Goal: Task Accomplishment & Management: Manage account settings

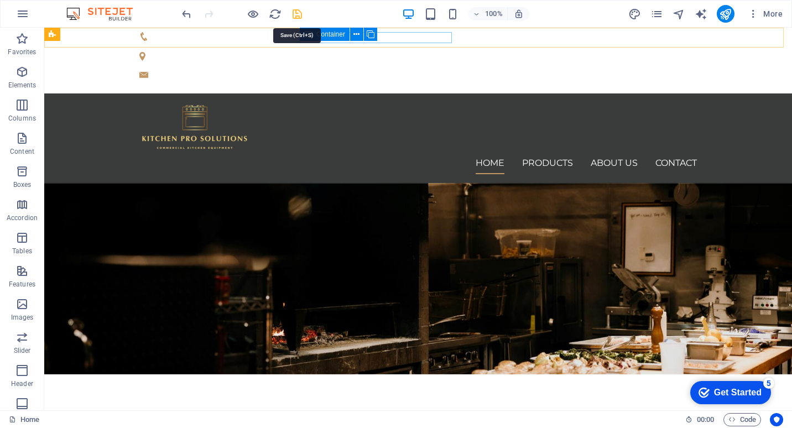
click at [296, 15] on icon "save" at bounding box center [297, 14] width 13 height 13
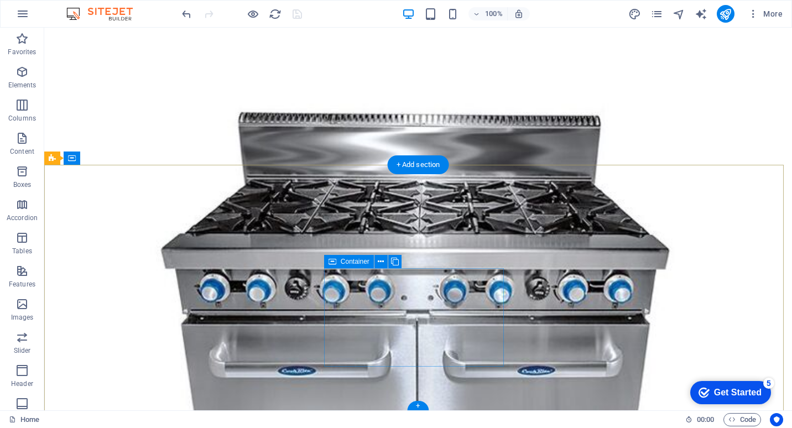
scroll to position [1430, 0]
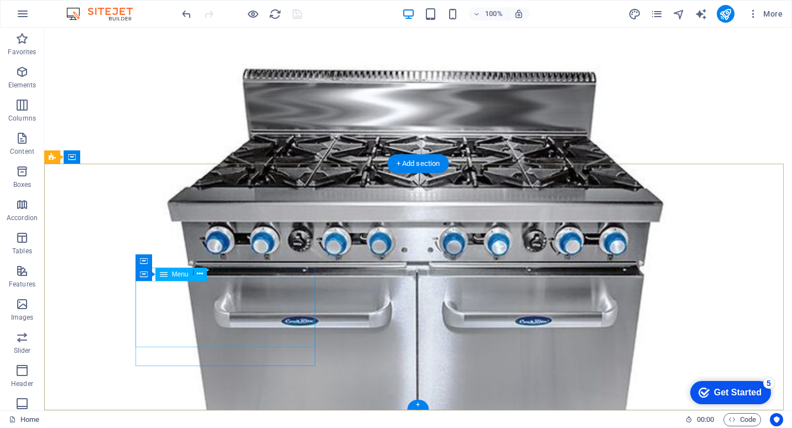
select select
select select "1"
select select
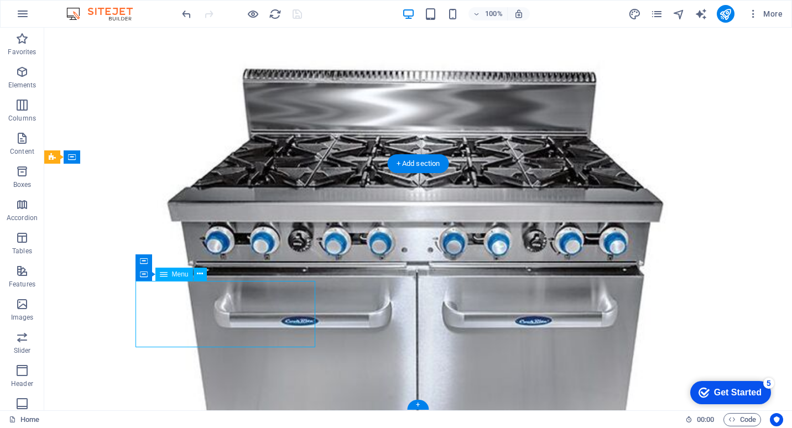
select select "2"
select select
select select "3"
select select
select select "4"
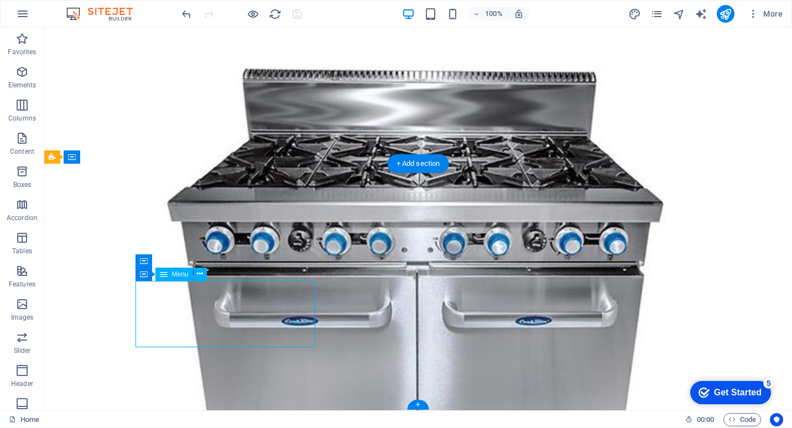
select select
select select "5"
select select
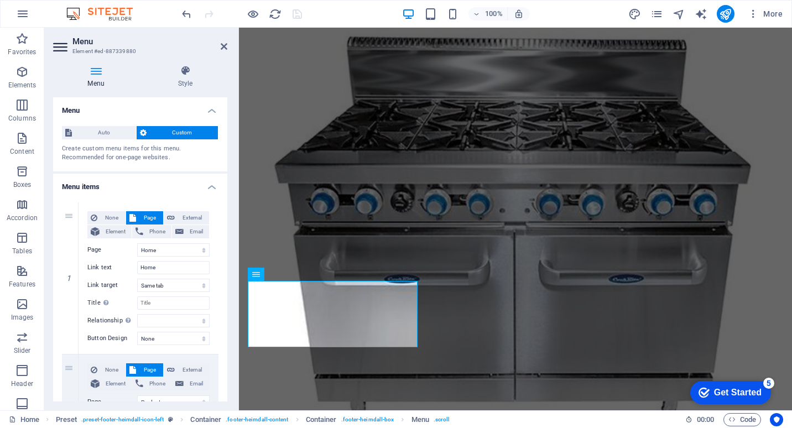
scroll to position [1450, 0]
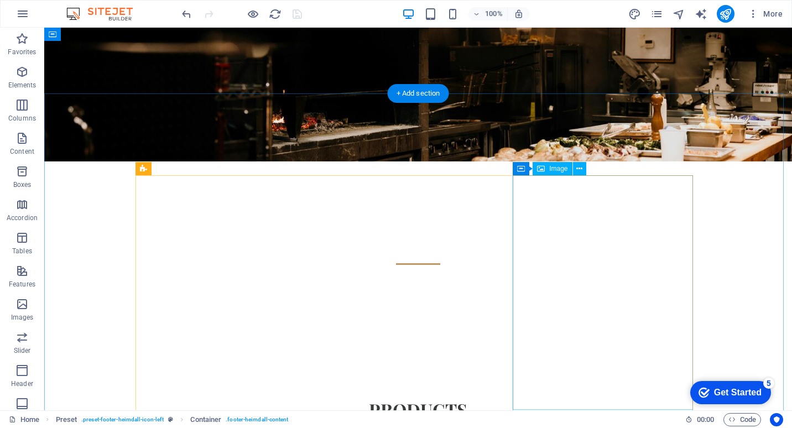
scroll to position [0, 0]
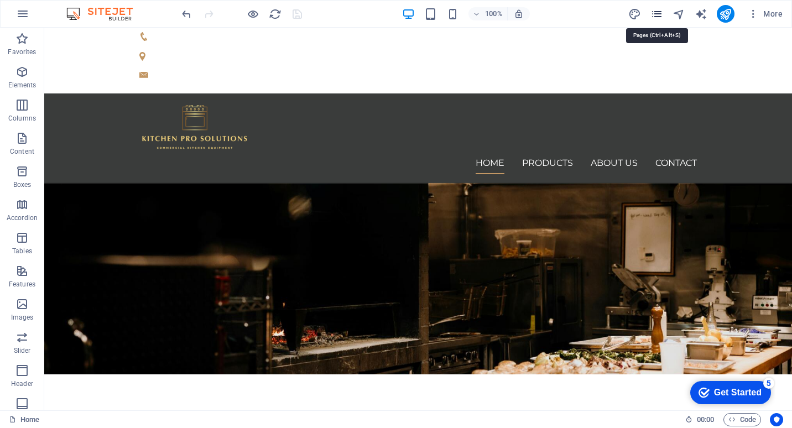
click at [655, 14] on icon "pages" at bounding box center [657, 14] width 13 height 13
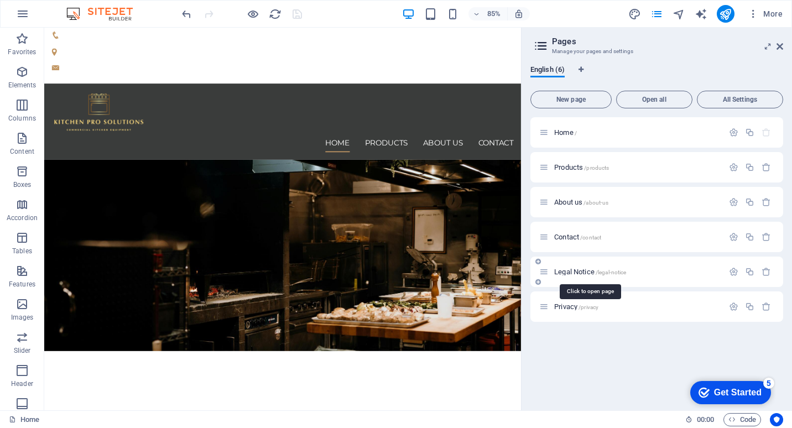
click at [594, 269] on span "Legal Notice /legal-notice" at bounding box center [590, 272] width 72 height 8
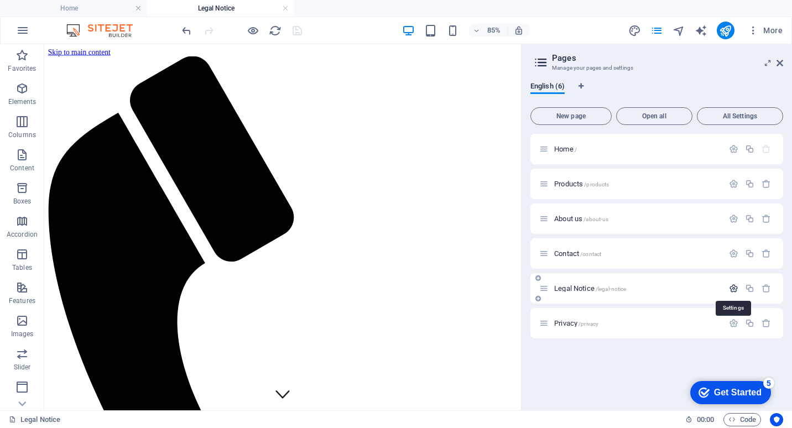
click at [735, 288] on icon "button" at bounding box center [733, 288] width 9 height 9
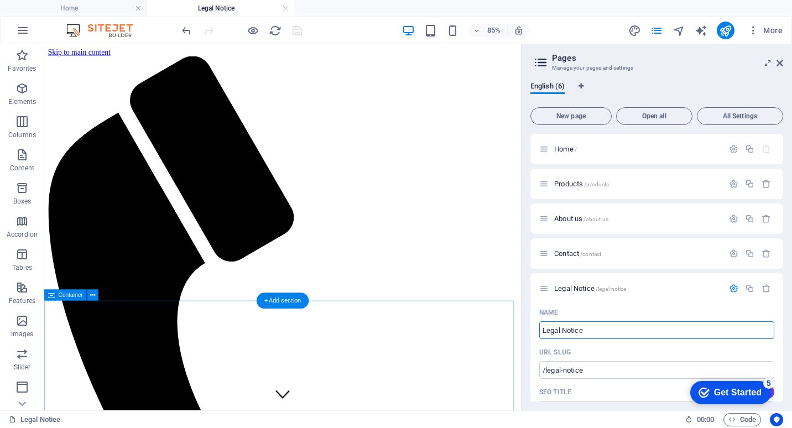
drag, startPoint x: 636, startPoint y: 374, endPoint x: 474, endPoint y: 383, distance: 162.9
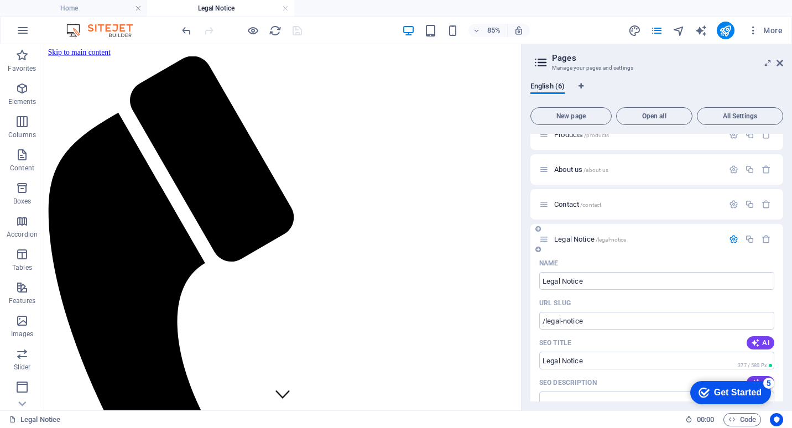
scroll to position [37, 0]
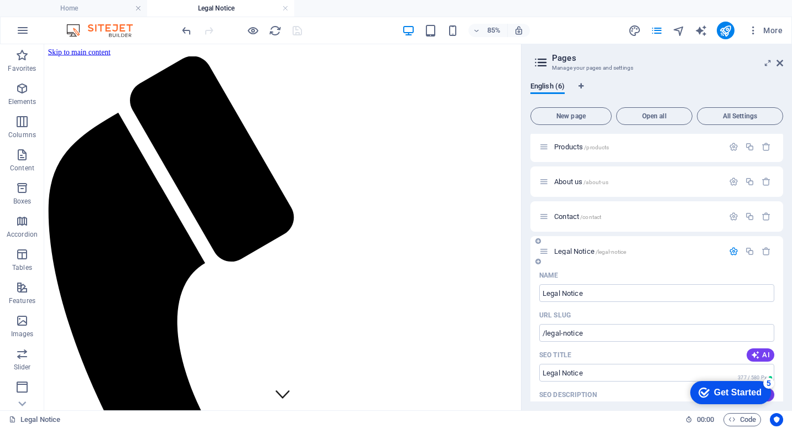
click at [544, 250] on icon at bounding box center [543, 251] width 9 height 9
type input "Sh"
type input "/s"
type input "S"
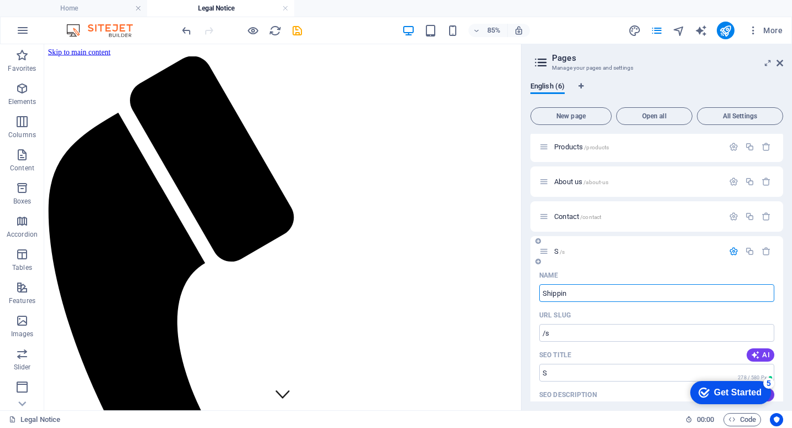
type input "Shippin"
type input "/shippin"
type input "Shippin"
type input "Shipping"
type input "/shipping"
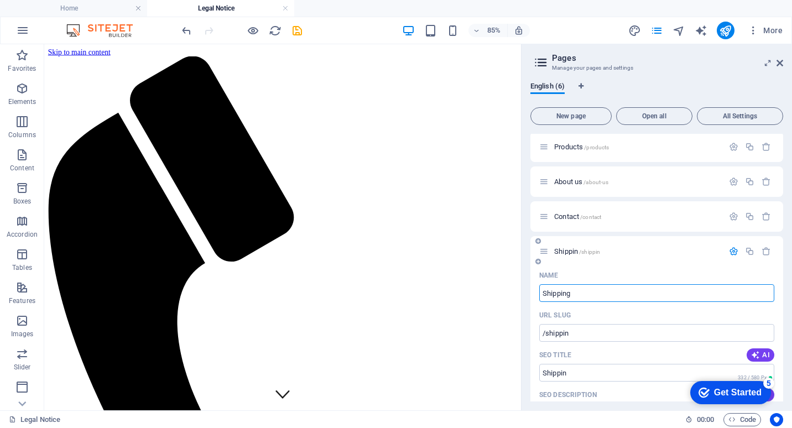
type input "Shipping"
type input "Shipping and"
type input "/shipping-and"
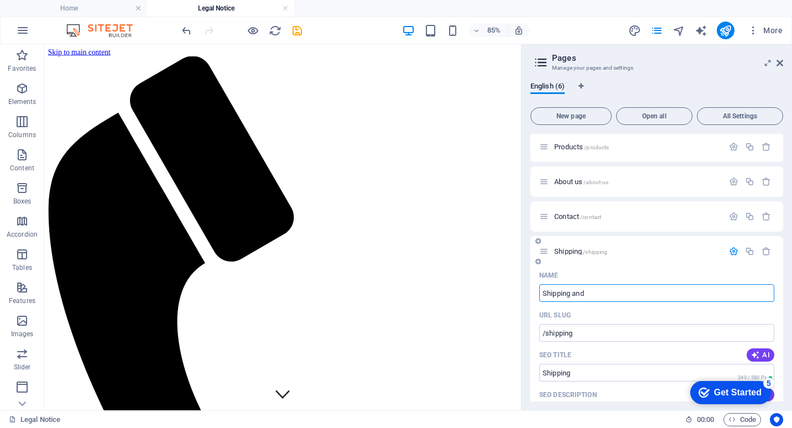
type input "Shipping and"
type input "Shipping and Returns"
type input "/shipping-and-returns"
type input "Shipping and Returns"
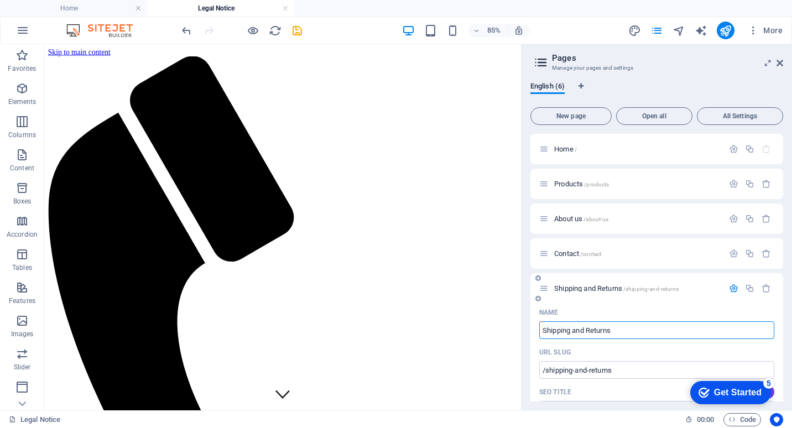
scroll to position [0, 0]
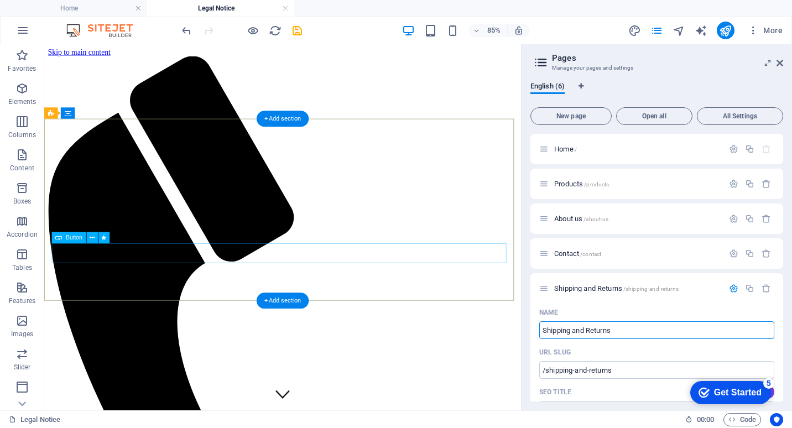
type input "Shipping and Returns"
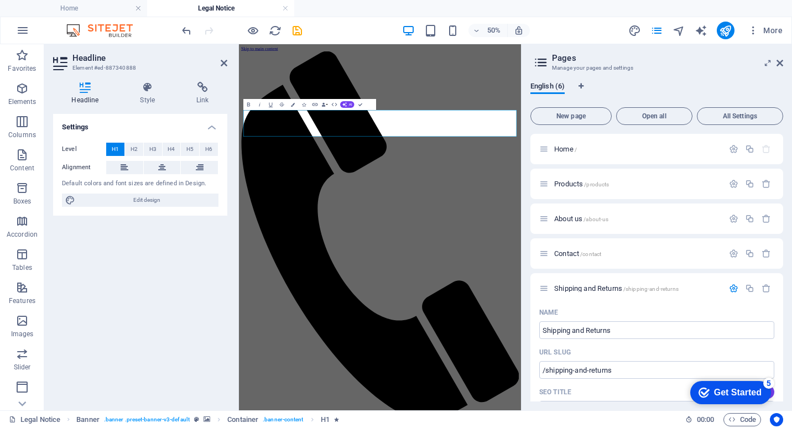
drag, startPoint x: 697, startPoint y: 209, endPoint x: 475, endPoint y: 180, distance: 223.7
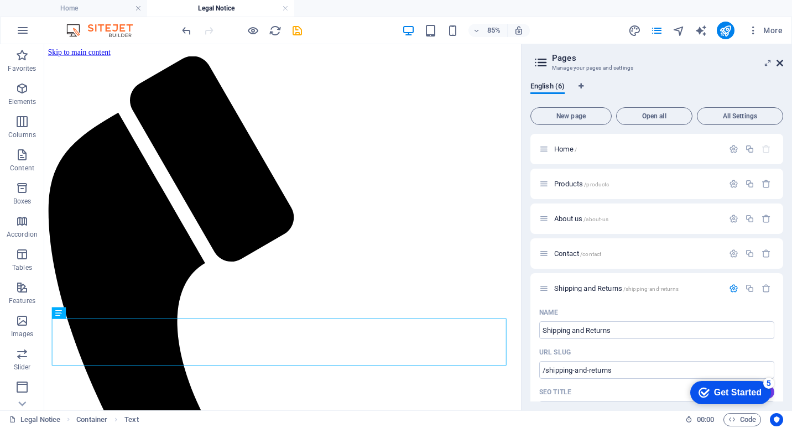
click at [778, 60] on icon at bounding box center [780, 63] width 7 height 9
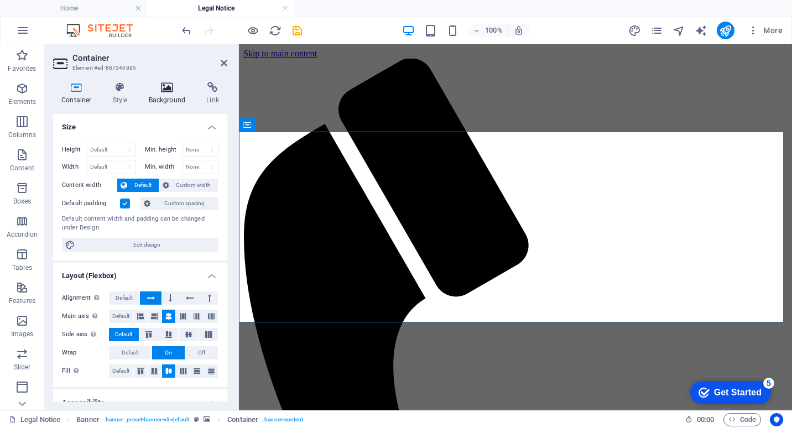
click at [168, 100] on h4 "Background" at bounding box center [170, 93] width 58 height 23
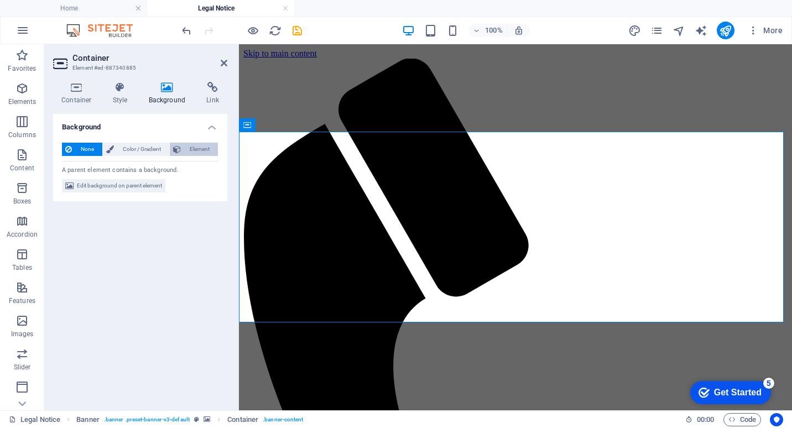
click at [200, 148] on span "Element" at bounding box center [199, 149] width 30 height 13
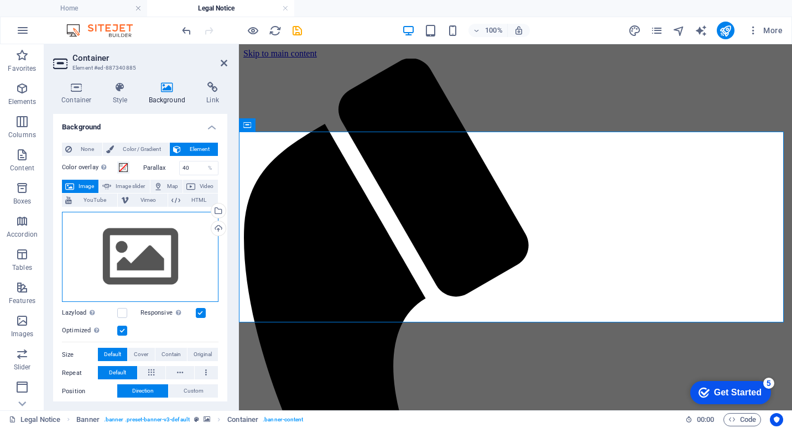
click at [191, 257] on div "Drag files here, click to choose files or select files from Files or our free s…" at bounding box center [140, 257] width 157 height 91
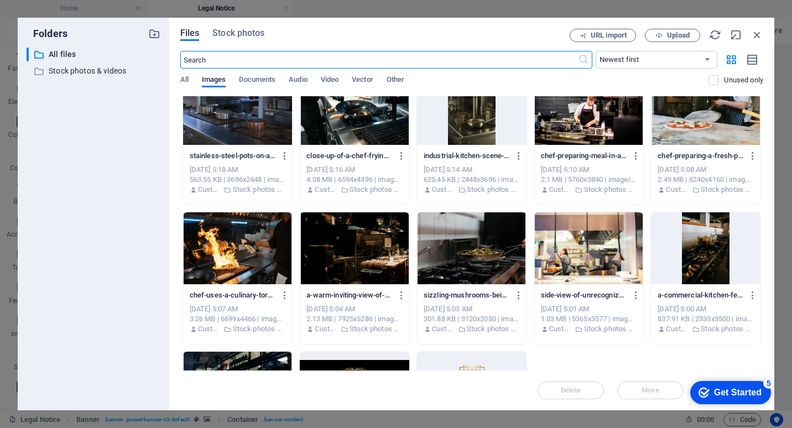
scroll to position [443, 0]
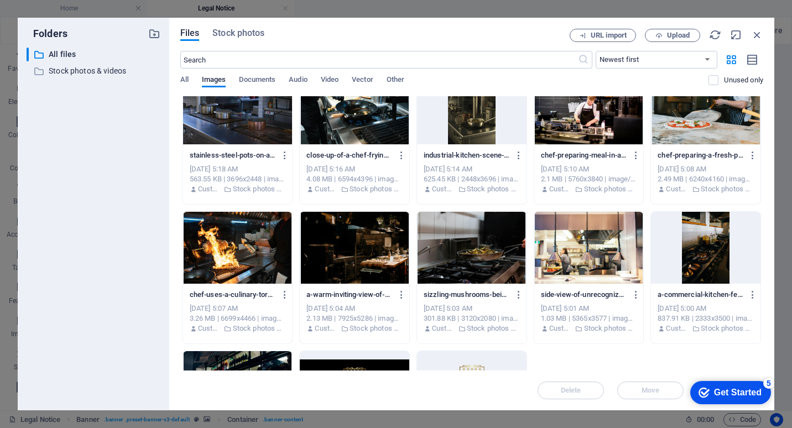
click at [367, 261] on div at bounding box center [355, 248] width 110 height 72
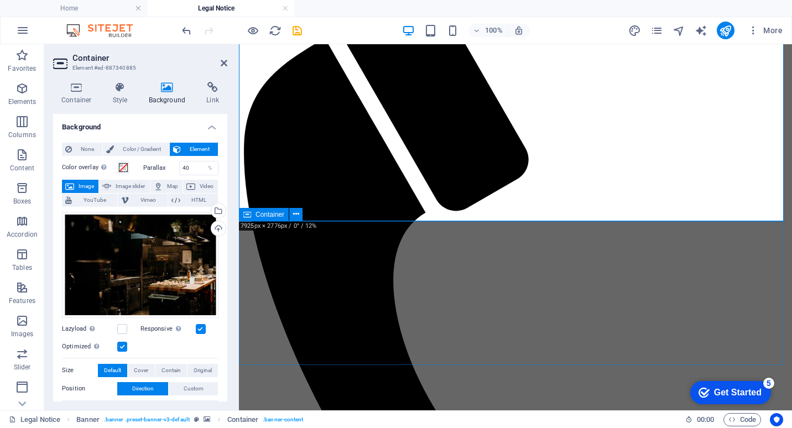
scroll to position [111, 0]
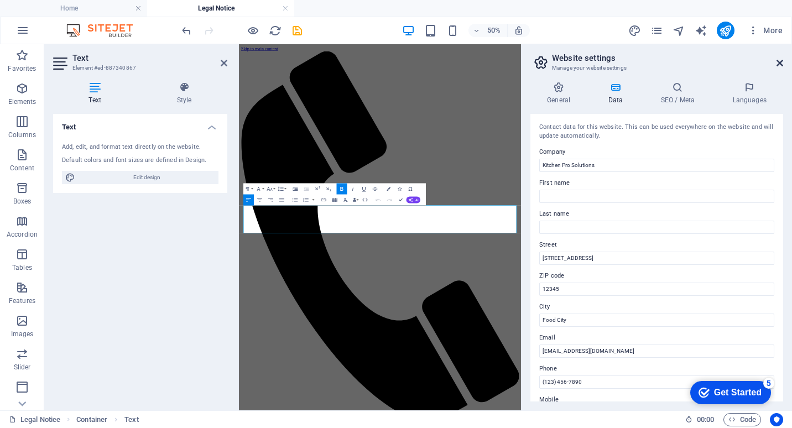
click at [781, 63] on icon at bounding box center [780, 63] width 7 height 9
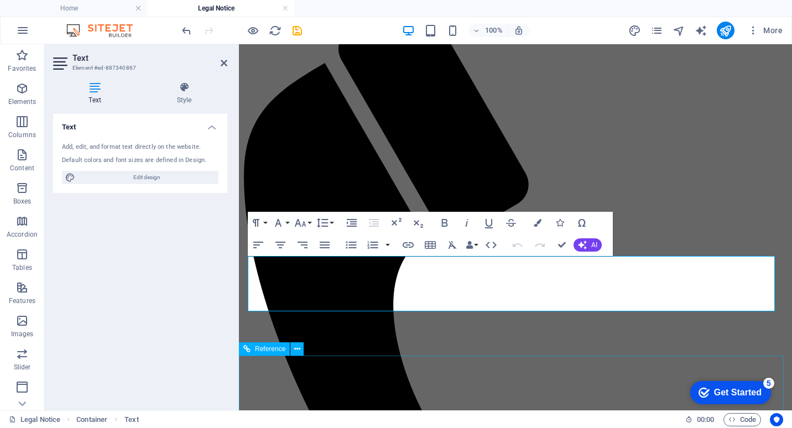
scroll to position [111, 0]
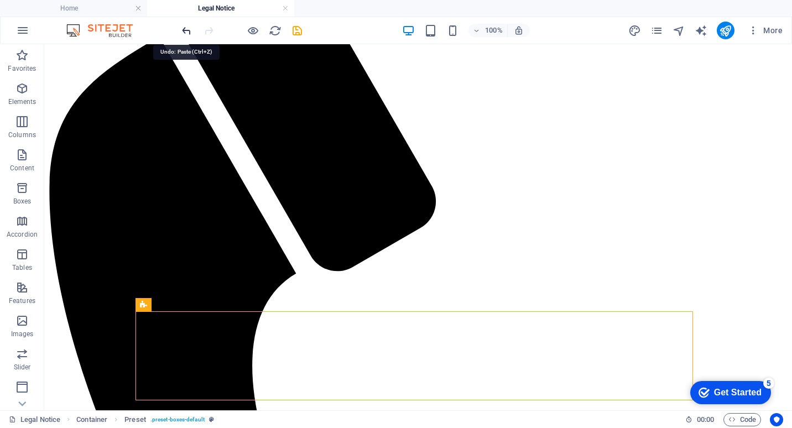
click at [186, 28] on icon "undo" at bounding box center [186, 30] width 13 height 13
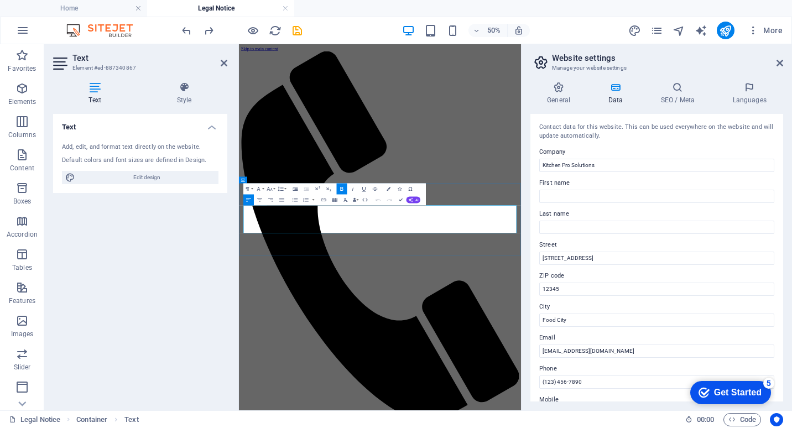
click at [781, 63] on icon at bounding box center [780, 63] width 7 height 9
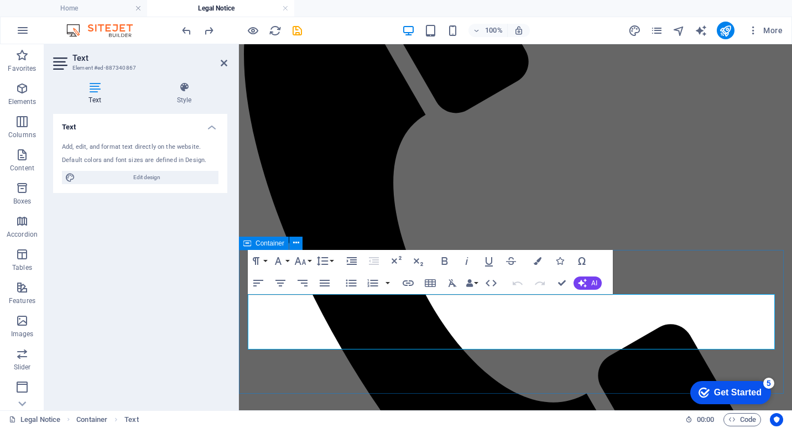
scroll to position [221, 0]
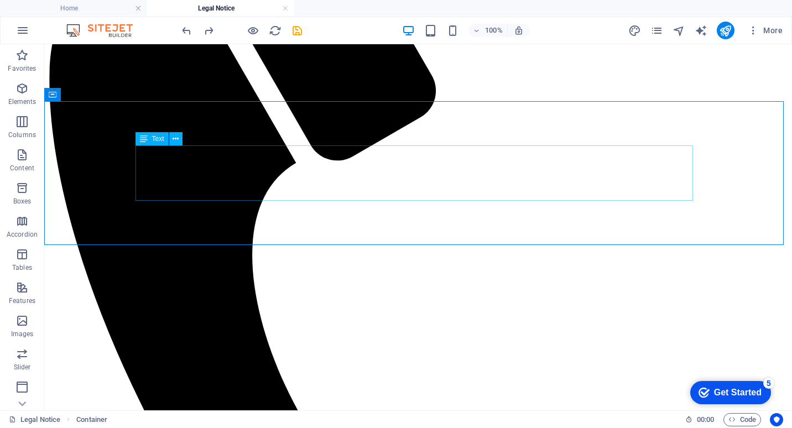
click at [151, 140] on div "Text" at bounding box center [152, 138] width 33 height 13
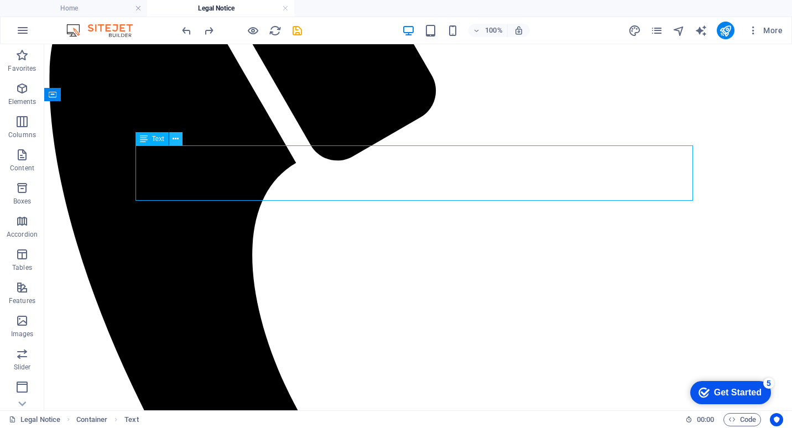
click at [178, 141] on icon at bounding box center [176, 139] width 6 height 12
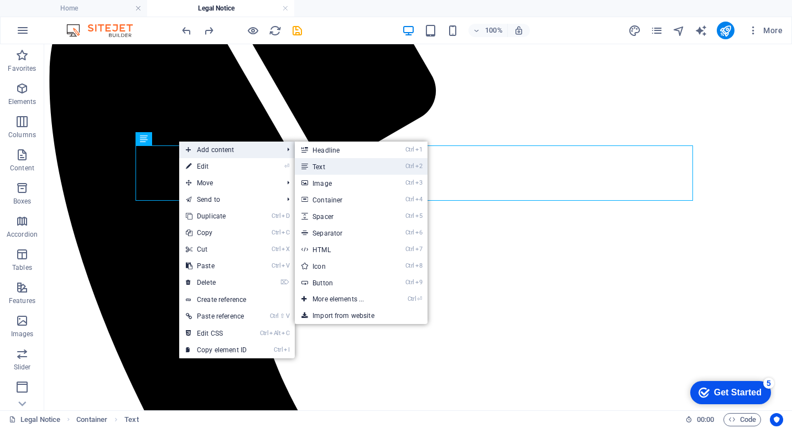
click at [398, 168] on li "Ctrl 2 Text" at bounding box center [361, 166] width 133 height 17
click at [365, 165] on link "Ctrl 2 Text" at bounding box center [340, 166] width 91 height 17
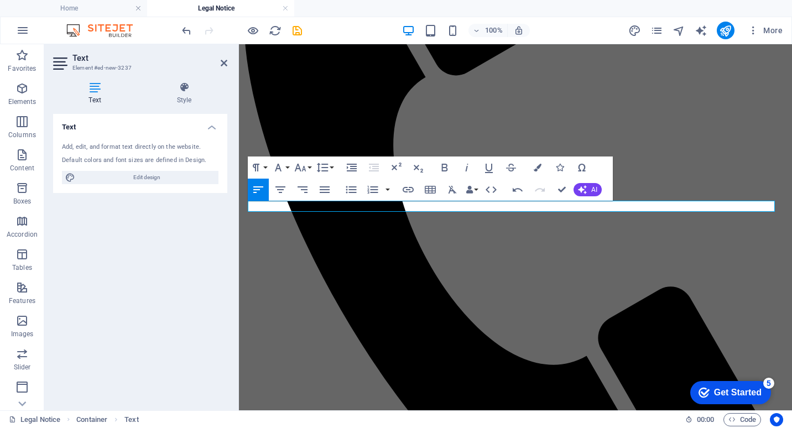
drag, startPoint x: 314, startPoint y: 207, endPoint x: 215, endPoint y: 208, distance: 98.5
click at [537, 173] on button "Colors" at bounding box center [537, 168] width 21 height 22
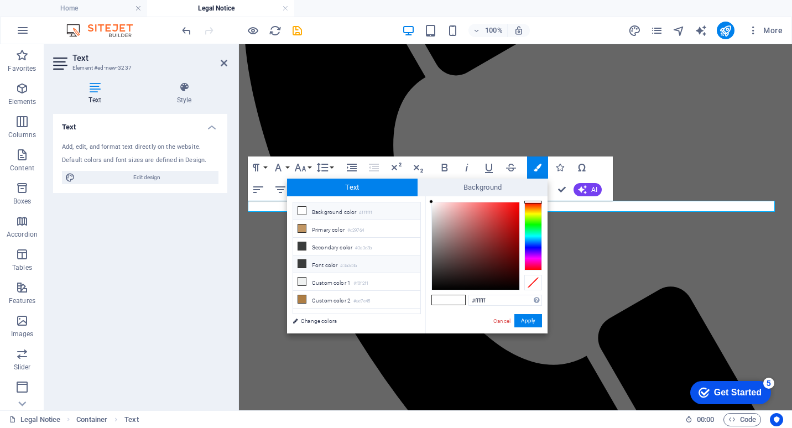
click at [303, 261] on icon at bounding box center [302, 264] width 8 height 8
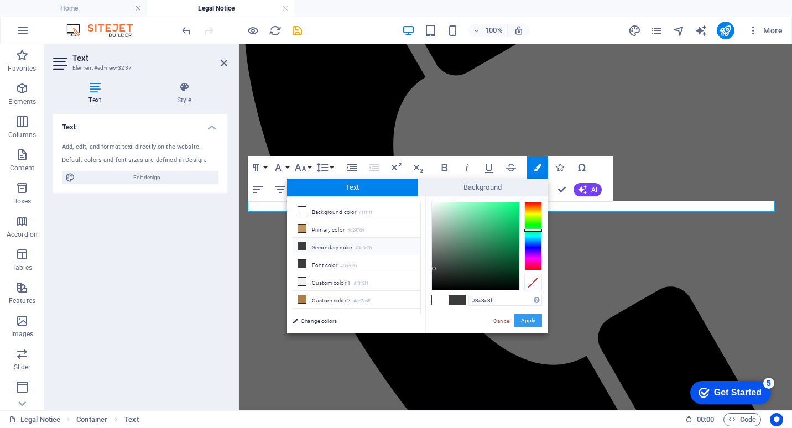
click at [533, 319] on button "Apply" at bounding box center [528, 320] width 28 height 13
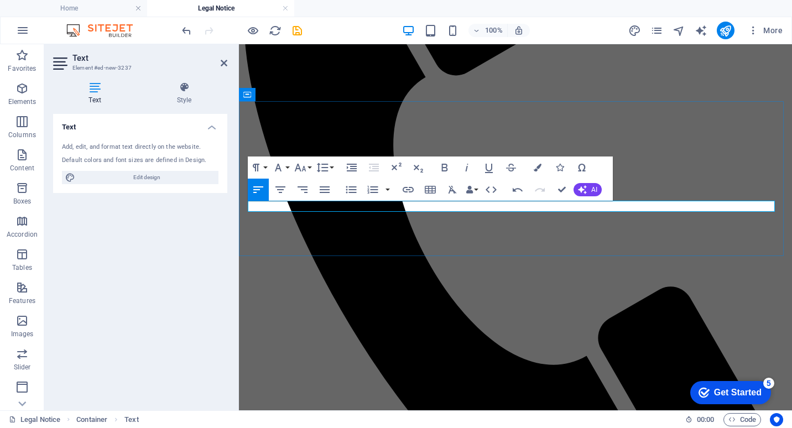
drag, startPoint x: 292, startPoint y: 207, endPoint x: 245, endPoint y: 205, distance: 46.5
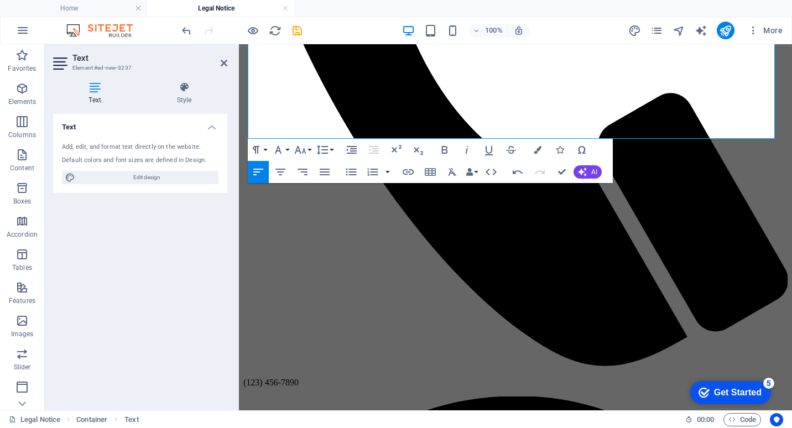
scroll to position [565, 0]
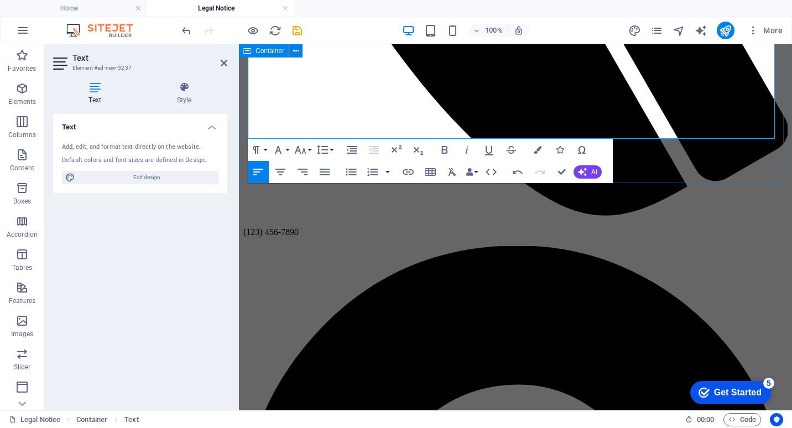
drag, startPoint x: 251, startPoint y: 209, endPoint x: 706, endPoint y: 155, distance: 457.9
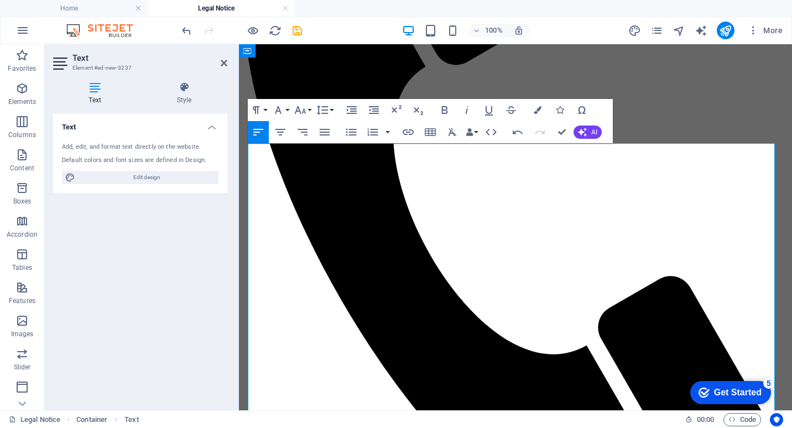
scroll to position [178, 0]
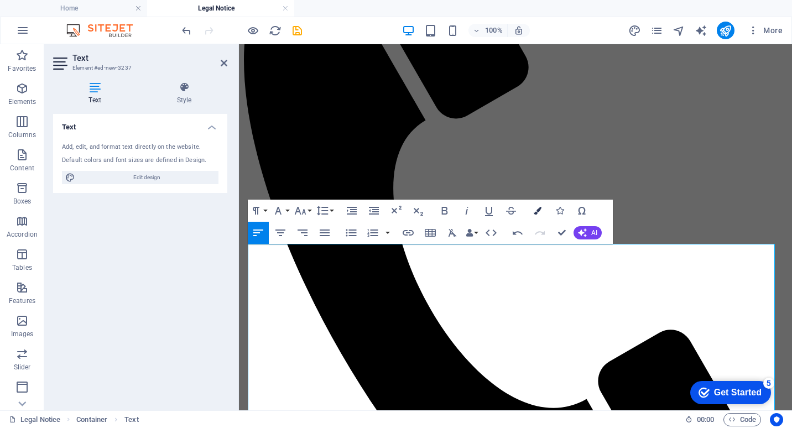
click at [537, 210] on icon "button" at bounding box center [538, 211] width 8 height 8
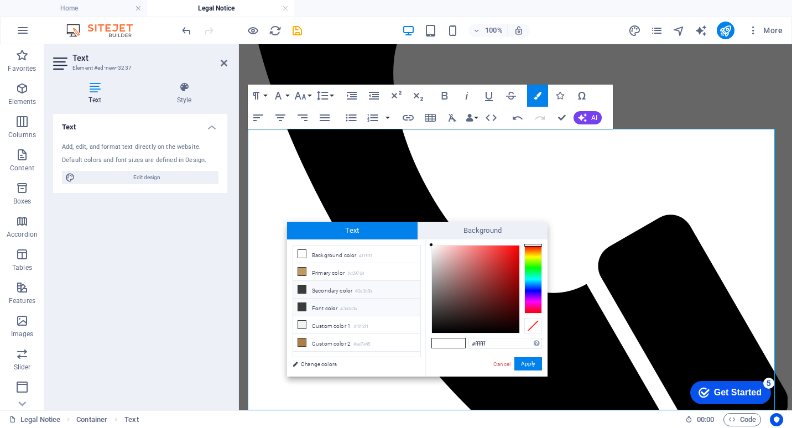
click at [305, 303] on icon at bounding box center [302, 307] width 8 height 8
type input "#3a3c3b"
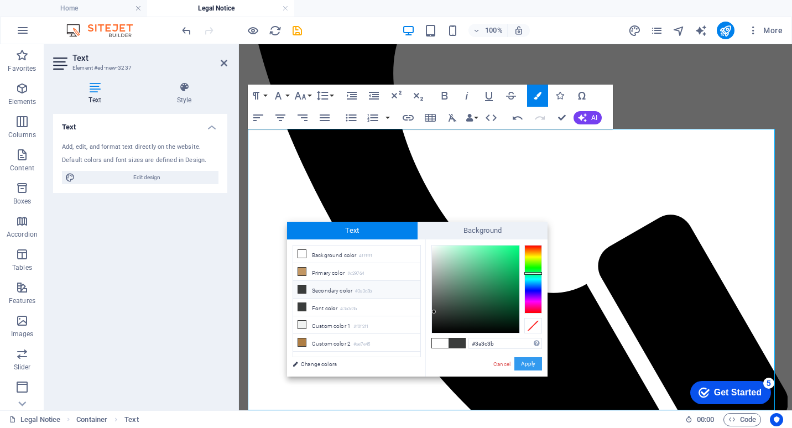
click at [535, 364] on button "Apply" at bounding box center [528, 363] width 28 height 13
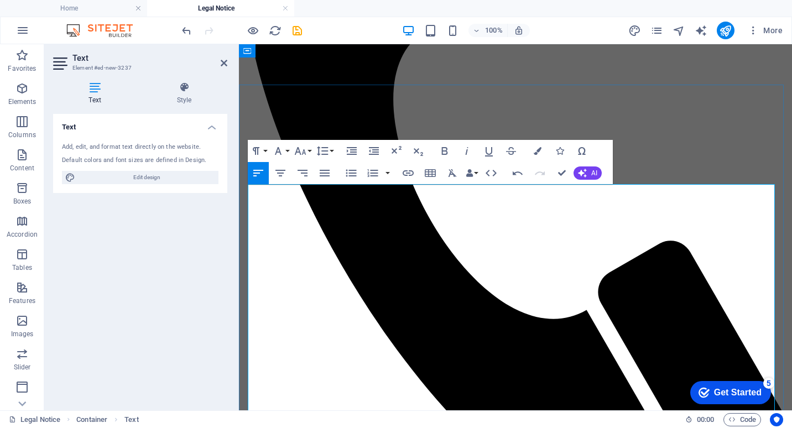
scroll to position [238, 0]
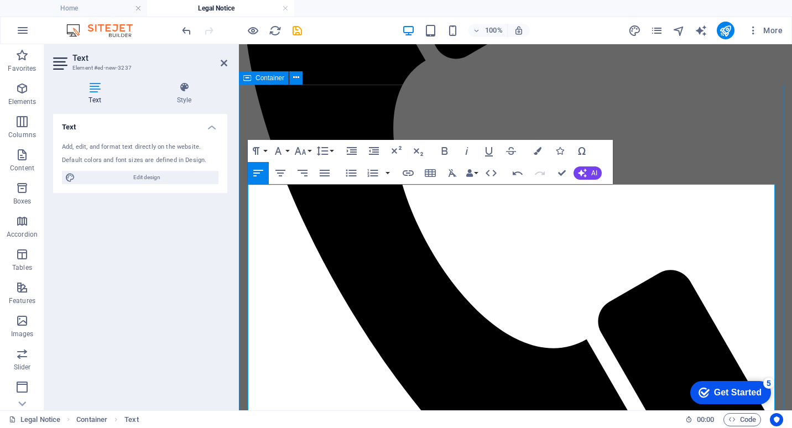
drag, startPoint x: 295, startPoint y: 189, endPoint x: 247, endPoint y: 188, distance: 48.1
click at [442, 149] on icon "button" at bounding box center [445, 151] width 6 height 8
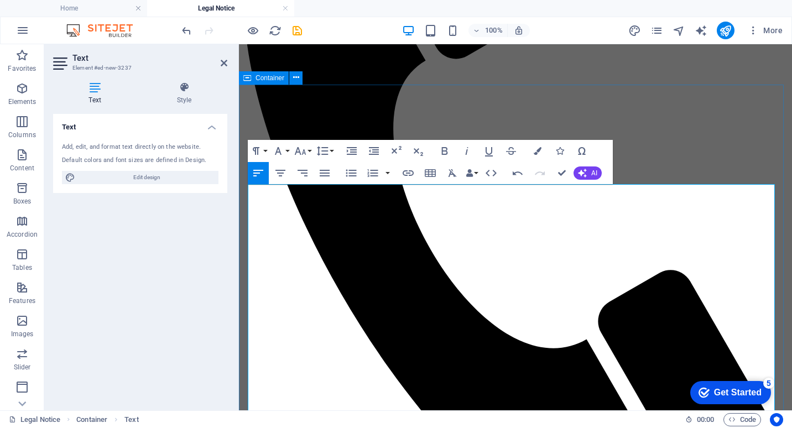
drag, startPoint x: 278, startPoint y: 340, endPoint x: 241, endPoint y: 340, distance: 37.1
click at [440, 149] on icon "button" at bounding box center [444, 150] width 13 height 13
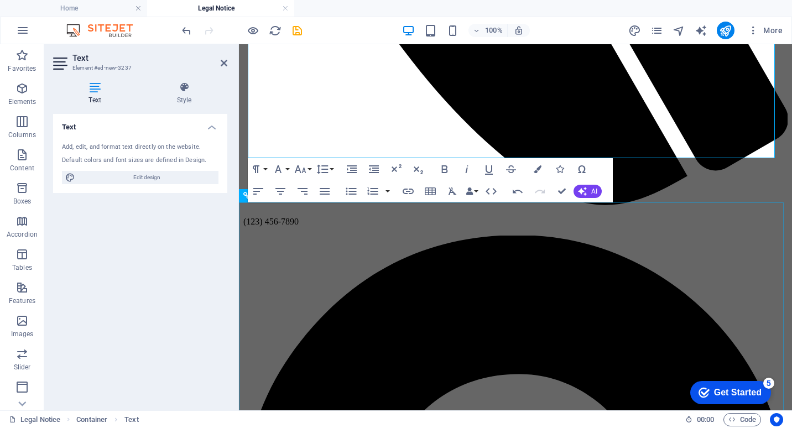
scroll to position [244, 0]
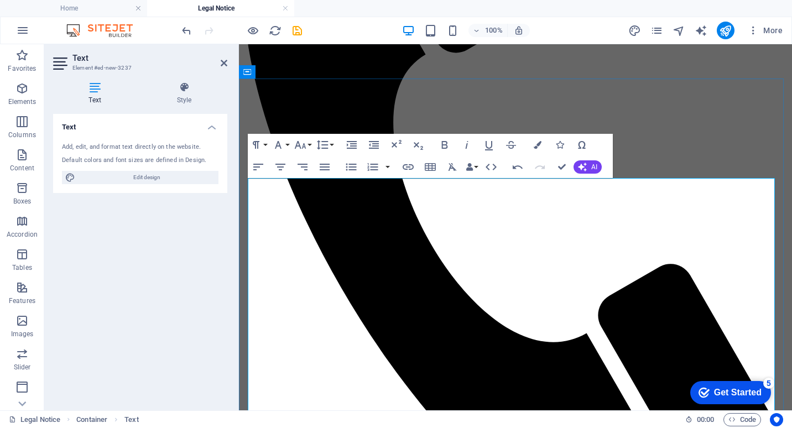
drag, startPoint x: 332, startPoint y: 185, endPoint x: 637, endPoint y: 318, distance: 333.0
click at [331, 145] on button "Line Height" at bounding box center [324, 145] width 21 height 22
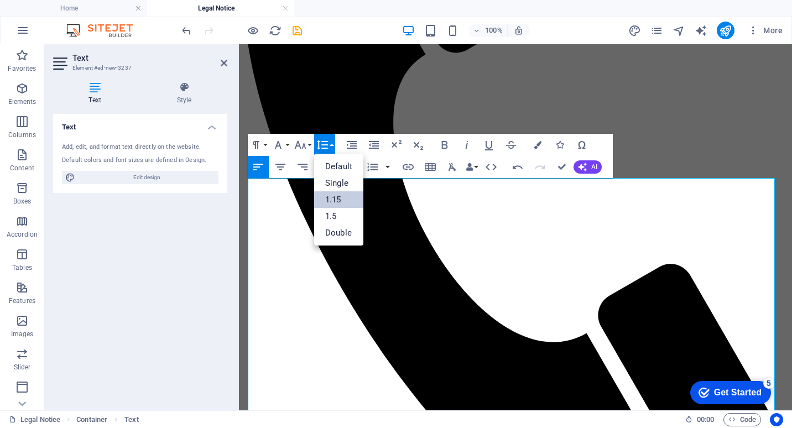
click at [338, 200] on link "1.15" at bounding box center [338, 199] width 49 height 17
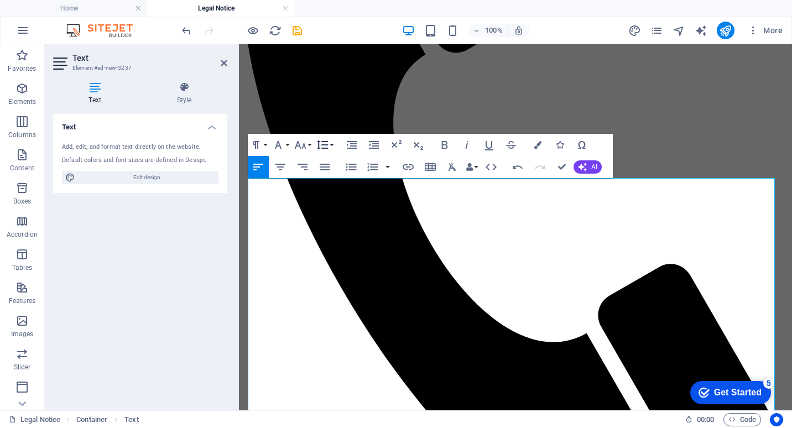
click at [332, 146] on button "Line Height" at bounding box center [324, 145] width 21 height 22
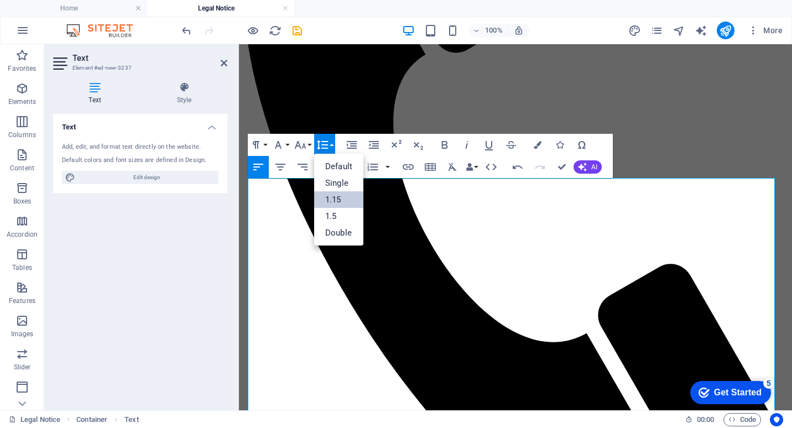
scroll to position [0, 0]
click at [332, 214] on link "1.5" at bounding box center [338, 216] width 49 height 17
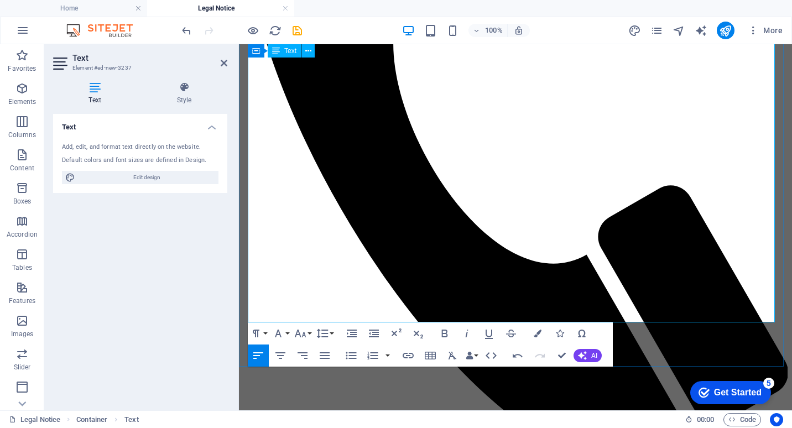
scroll to position [299, 0]
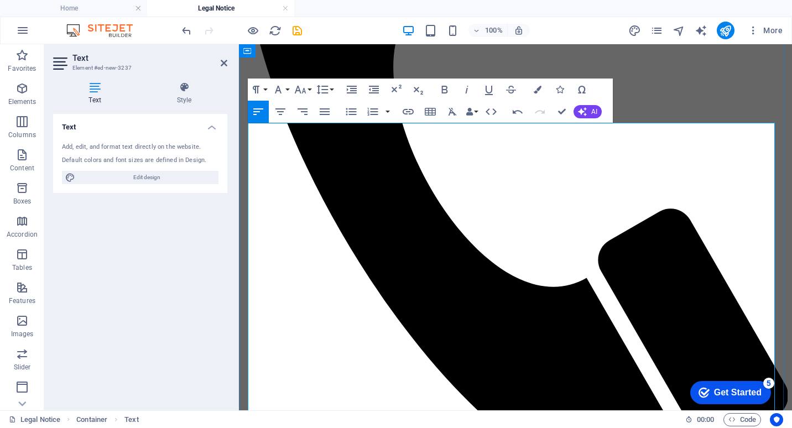
drag, startPoint x: 284, startPoint y: 345, endPoint x: 250, endPoint y: 345, distance: 34.3
click at [446, 90] on icon "button" at bounding box center [444, 89] width 13 height 13
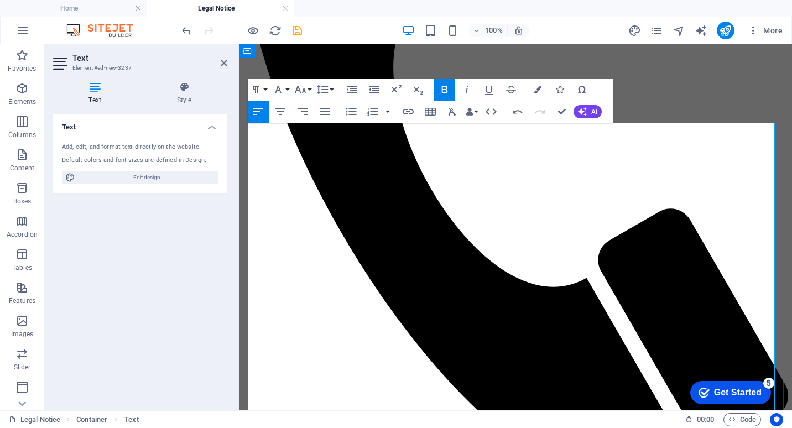
drag, startPoint x: 327, startPoint y: 310, endPoint x: 688, endPoint y: 326, distance: 361.1
click at [328, 89] on icon "button" at bounding box center [322, 89] width 13 height 13
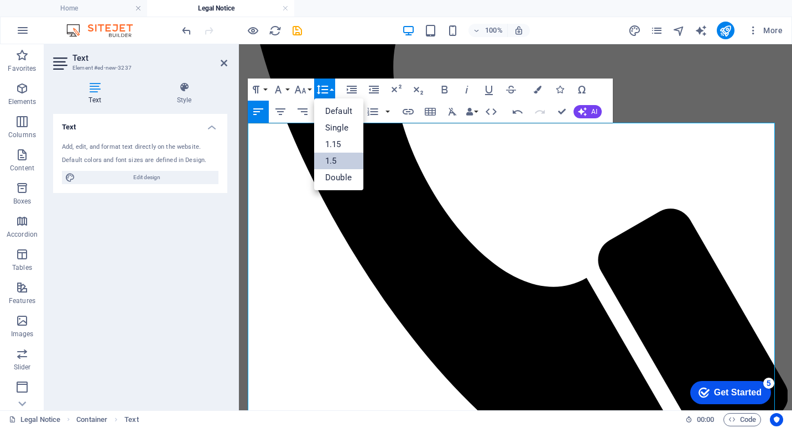
click at [341, 164] on link "1.5" at bounding box center [338, 161] width 49 height 17
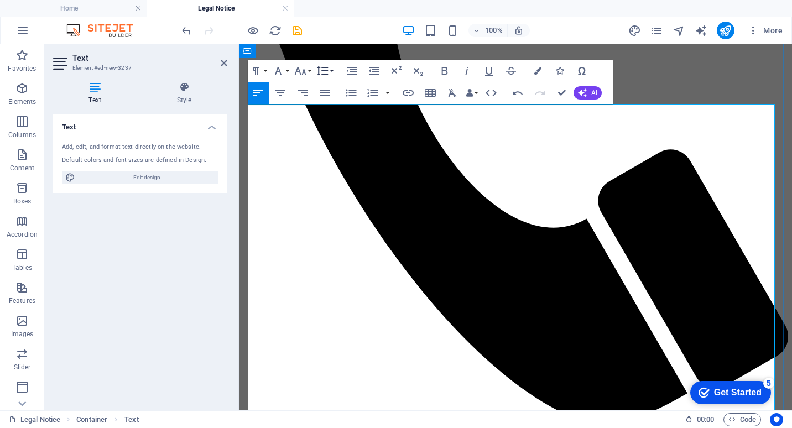
scroll to position [410, 0]
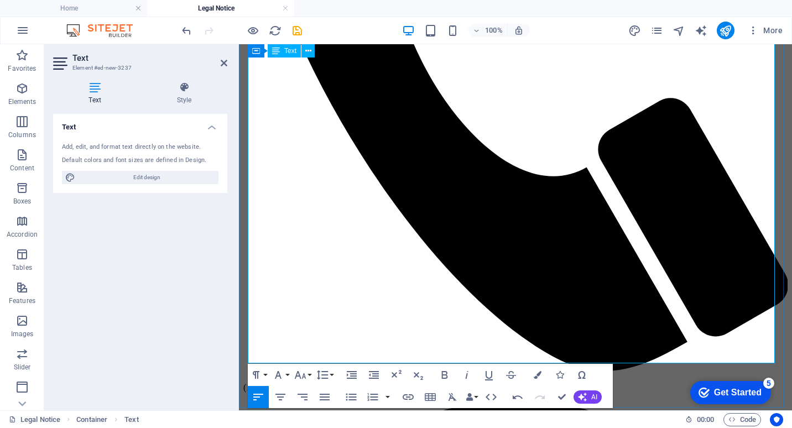
drag, startPoint x: 328, startPoint y: 240, endPoint x: 543, endPoint y: 289, distance: 220.9
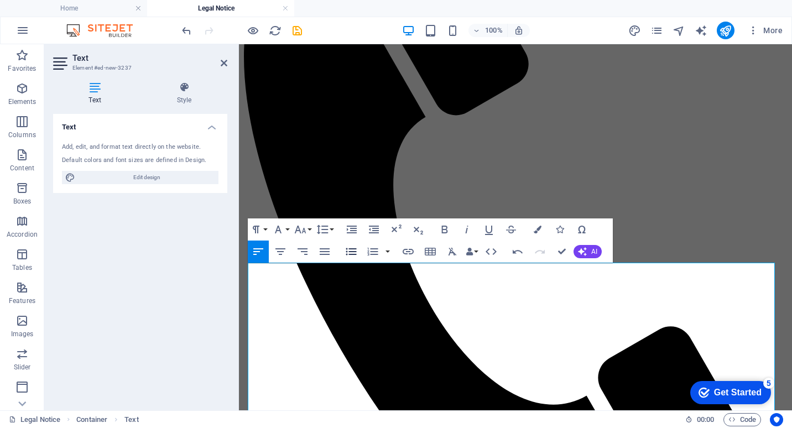
scroll to position [244, 0]
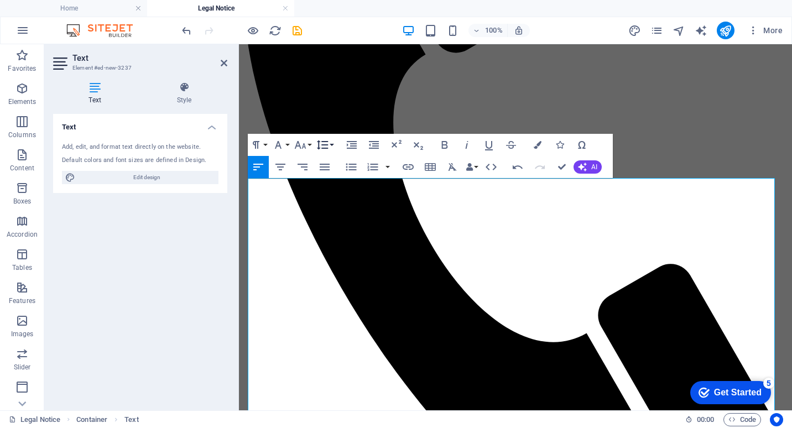
click at [331, 145] on button "Line Height" at bounding box center [324, 145] width 21 height 22
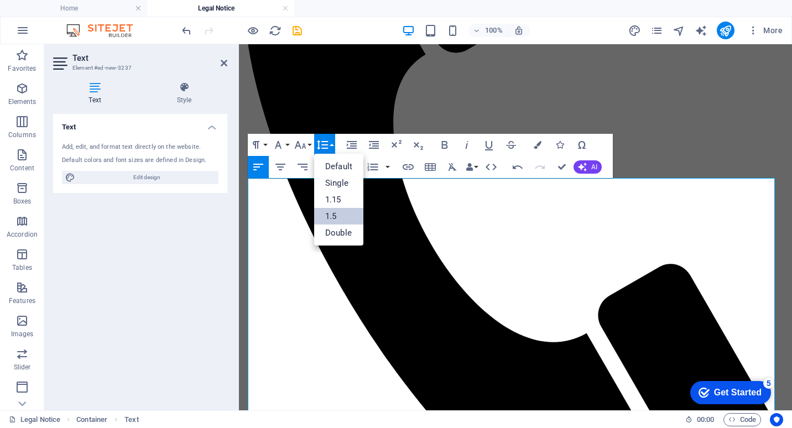
click at [336, 211] on link "1.5" at bounding box center [338, 216] width 49 height 17
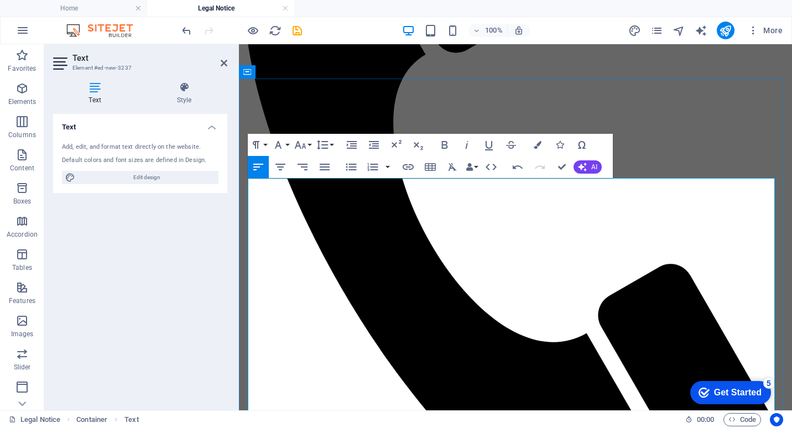
scroll to position [410, 0]
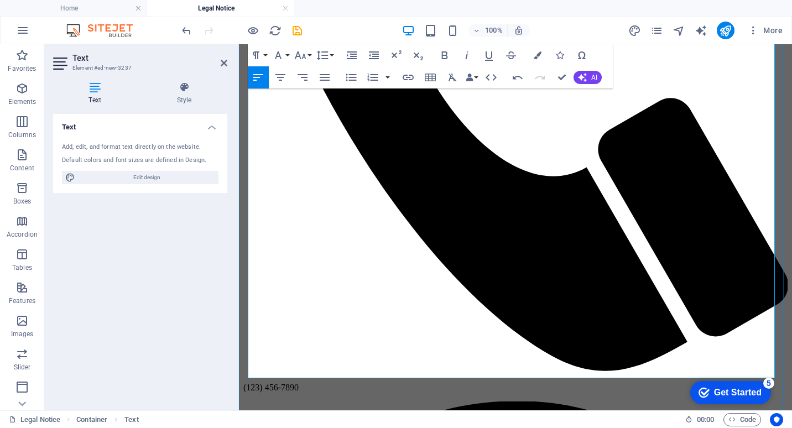
drag, startPoint x: 288, startPoint y: 327, endPoint x: 249, endPoint y: 326, distance: 38.8
click at [443, 55] on icon "button" at bounding box center [445, 55] width 6 height 8
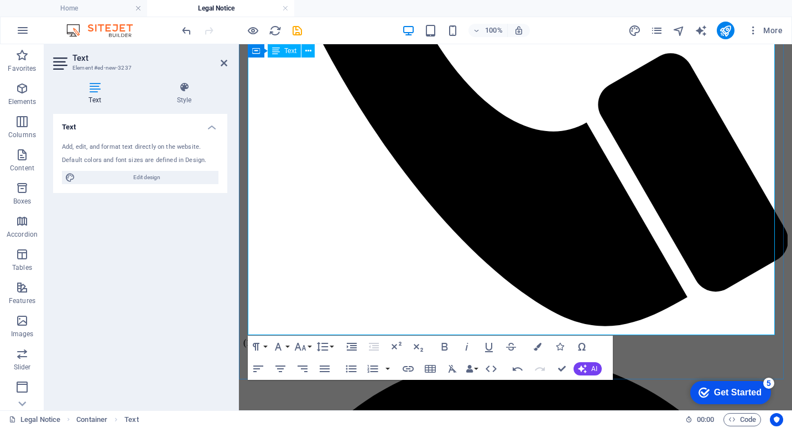
scroll to position [465, 0]
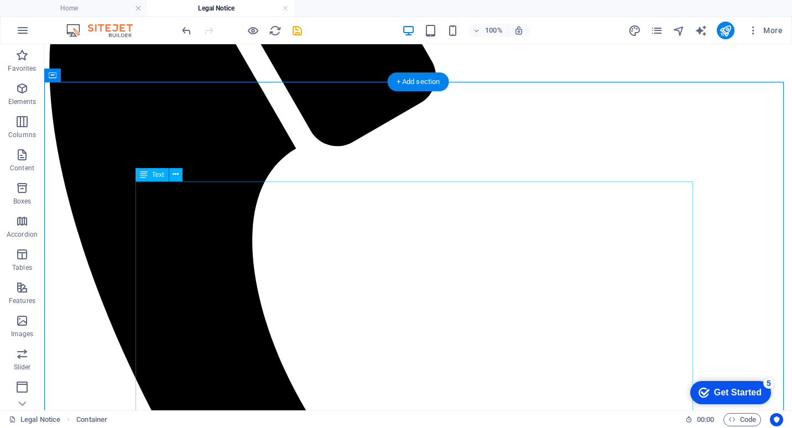
scroll to position [244, 0]
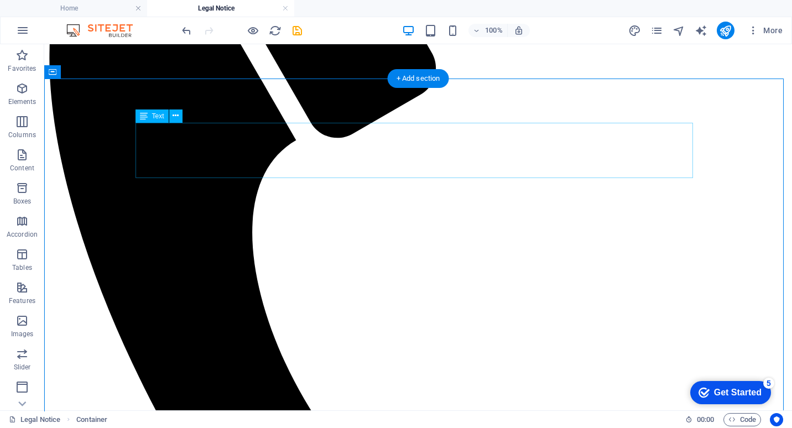
click at [147, 118] on icon at bounding box center [144, 116] width 8 height 13
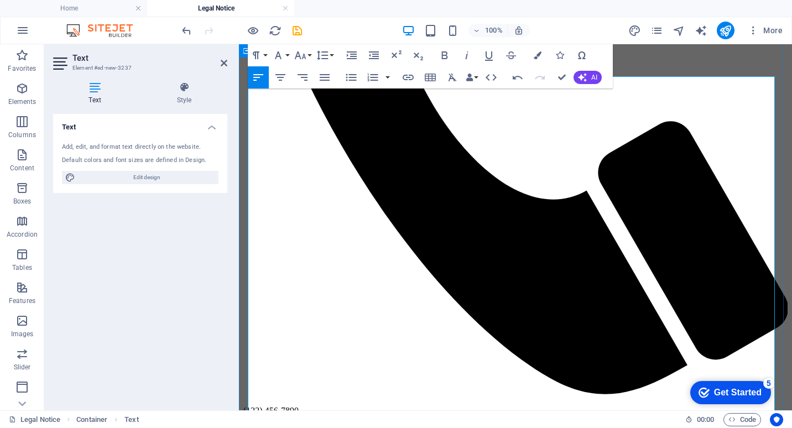
scroll to position [394, 0]
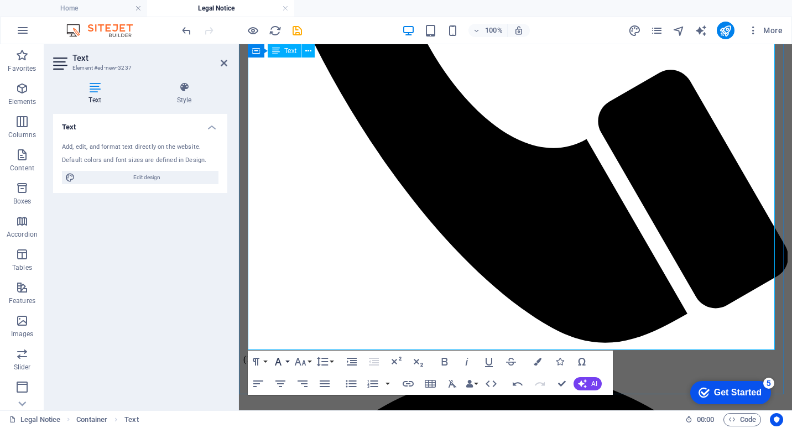
scroll to position [449, 0]
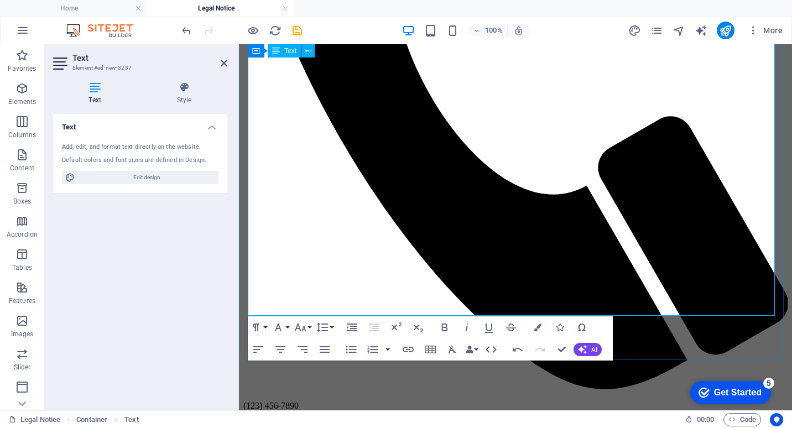
scroll to position [384, 0]
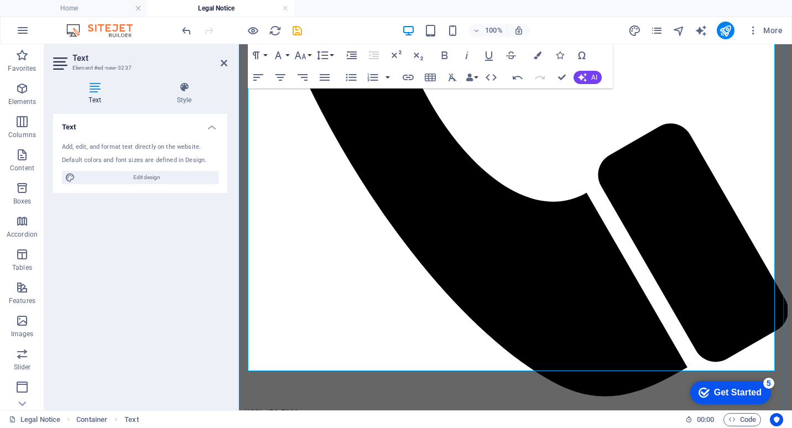
click at [186, 29] on icon "undo" at bounding box center [186, 30] width 13 height 13
click at [187, 31] on icon "undo" at bounding box center [186, 30] width 13 height 13
click at [188, 30] on icon "undo" at bounding box center [186, 30] width 13 height 13
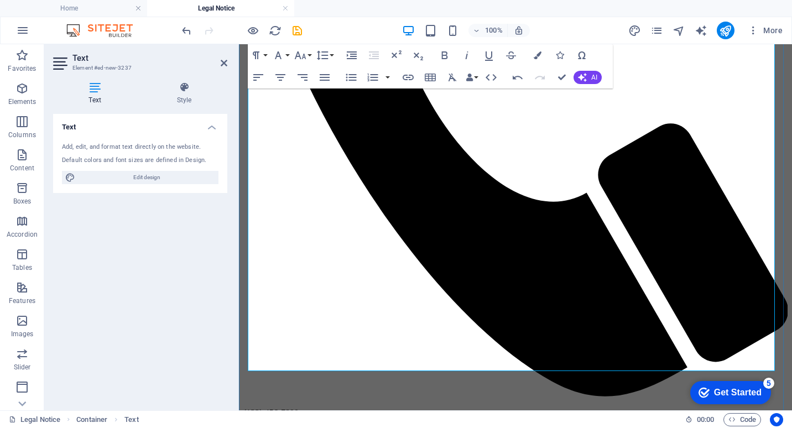
drag, startPoint x: 329, startPoint y: 298, endPoint x: 568, endPoint y: 365, distance: 248.9
click at [332, 56] on button "Line Height" at bounding box center [324, 55] width 21 height 22
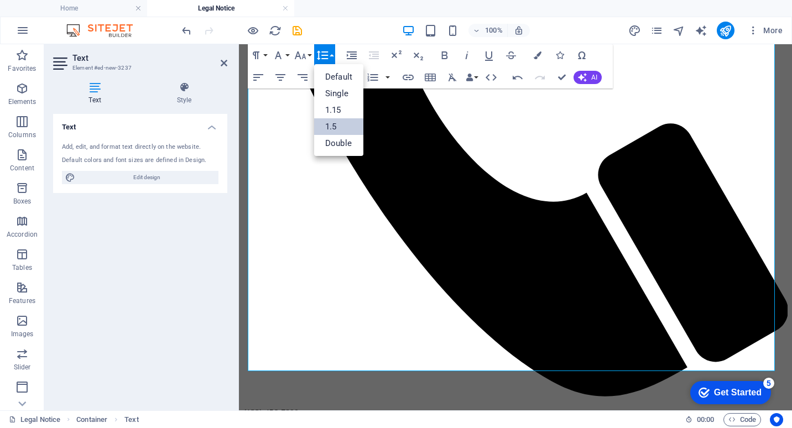
click at [334, 123] on link "1.5" at bounding box center [338, 126] width 49 height 17
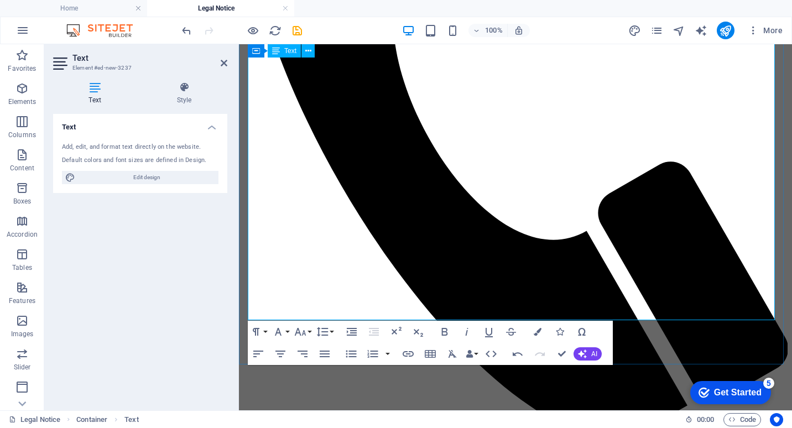
scroll to position [329, 0]
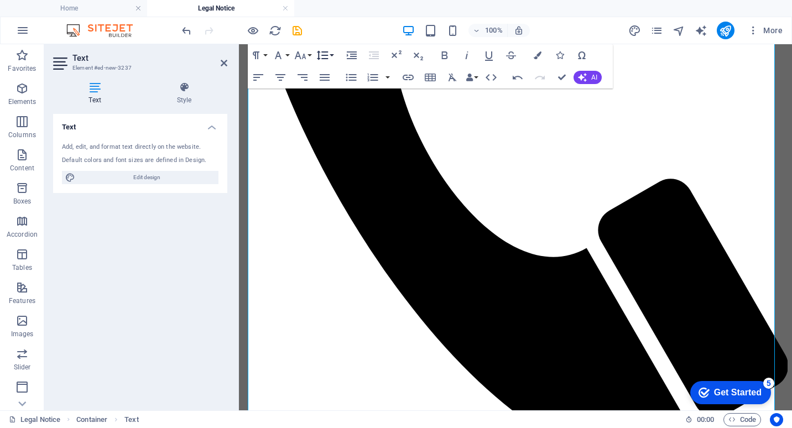
click at [329, 58] on icon "button" at bounding box center [322, 55] width 13 height 13
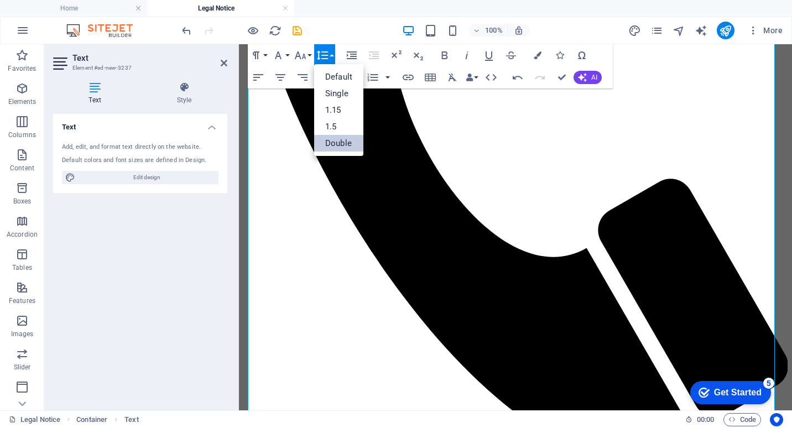
click at [340, 144] on link "Double" at bounding box center [338, 143] width 49 height 17
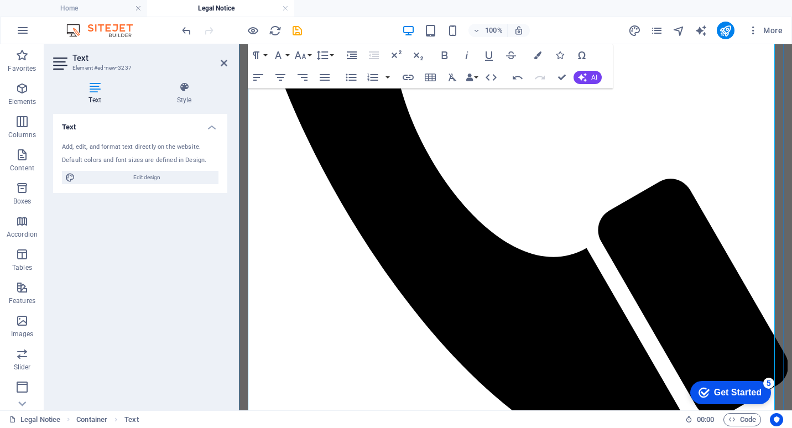
scroll to position [440, 0]
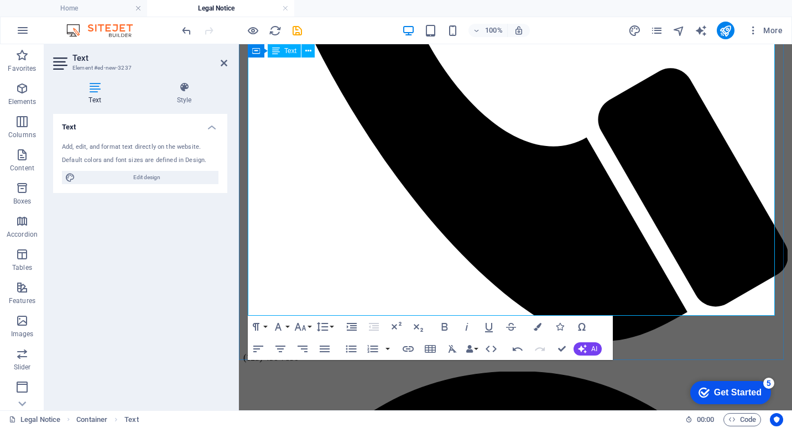
drag, startPoint x: 327, startPoint y: 243, endPoint x: 578, endPoint y: 317, distance: 261.9
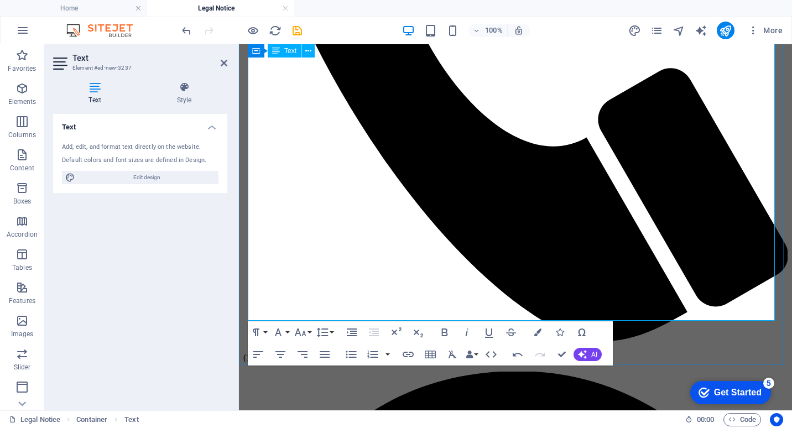
scroll to position [274, 0]
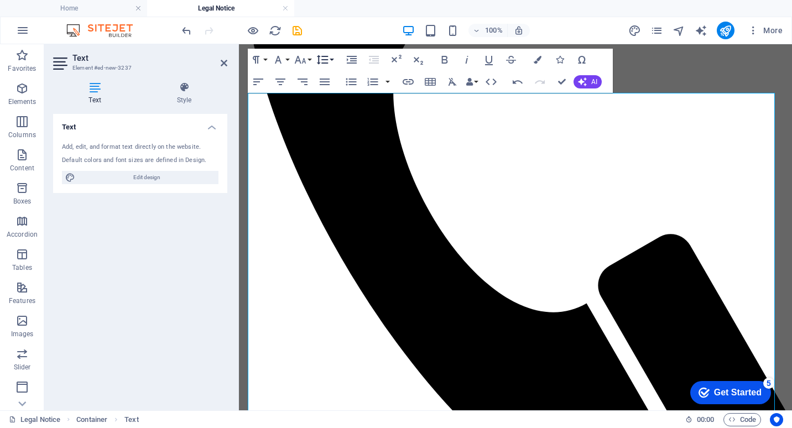
click at [331, 56] on button "Line Height" at bounding box center [324, 60] width 21 height 22
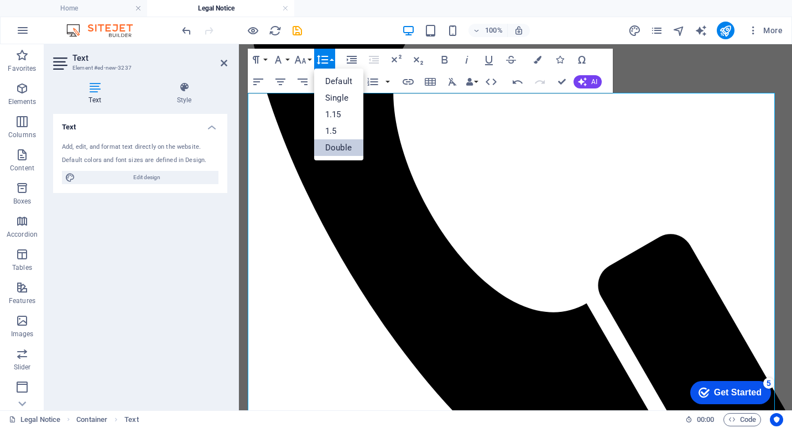
click at [345, 147] on link "Double" at bounding box center [338, 147] width 49 height 17
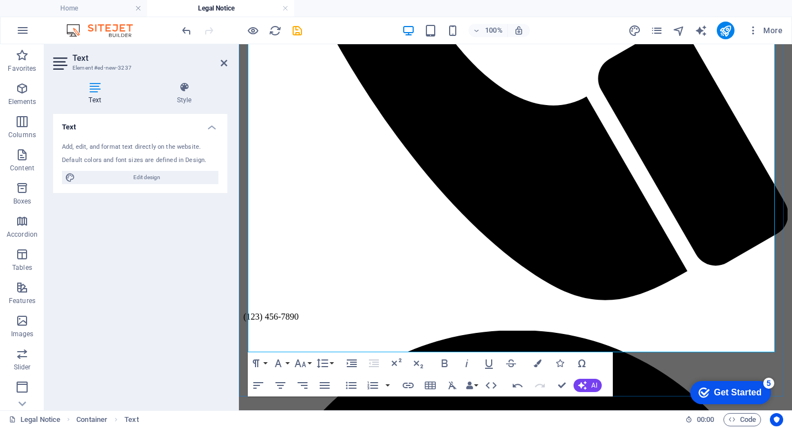
scroll to position [495, 0]
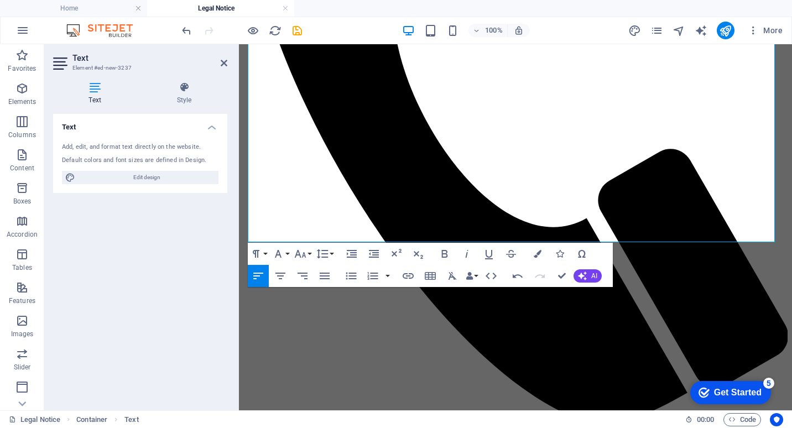
scroll to position [617, 0]
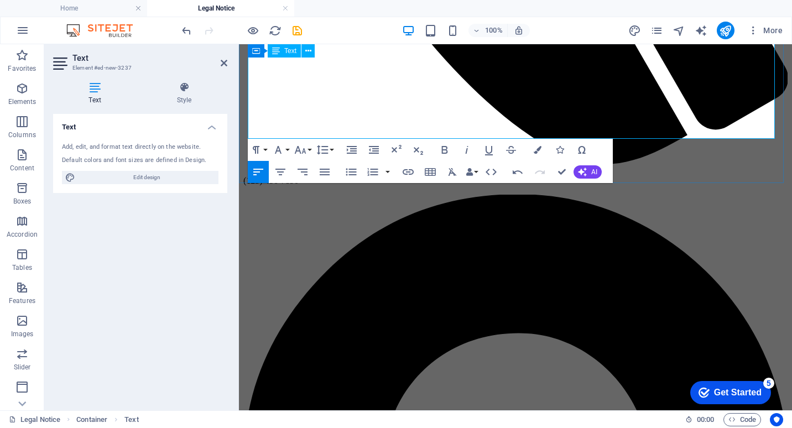
drag, startPoint x: 324, startPoint y: 155, endPoint x: 569, endPoint y: 133, distance: 245.5
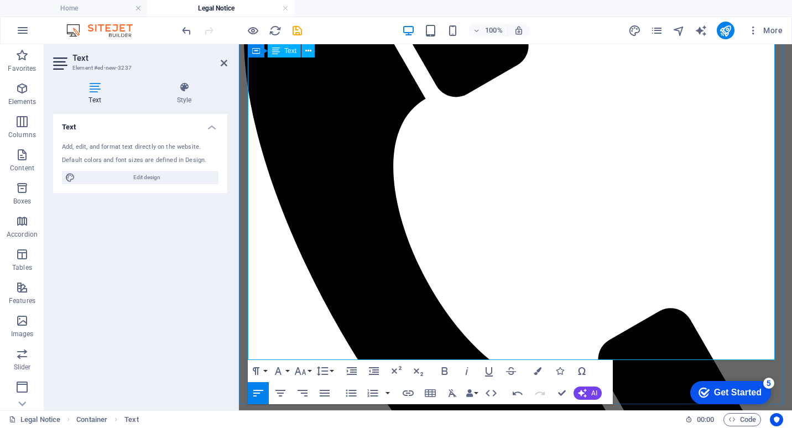
scroll to position [174, 0]
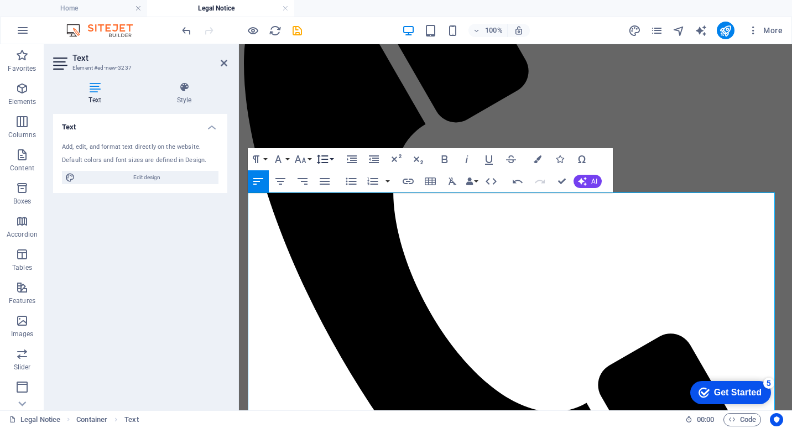
click at [327, 159] on icon "button" at bounding box center [323, 159] width 12 height 9
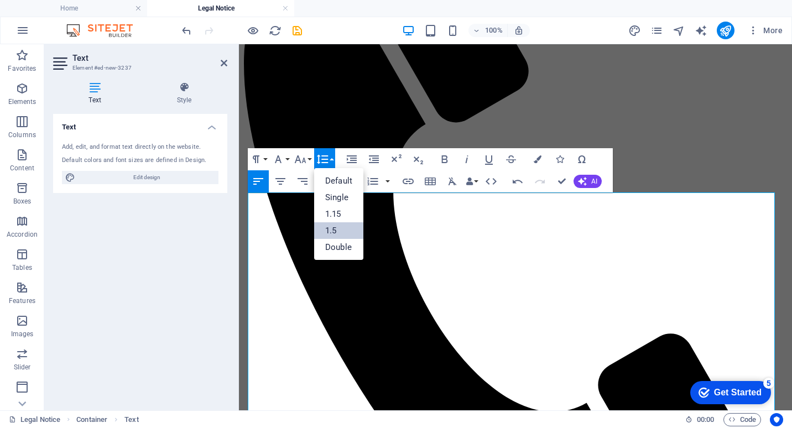
scroll to position [0, 0]
click at [340, 247] on link "Double" at bounding box center [338, 247] width 49 height 17
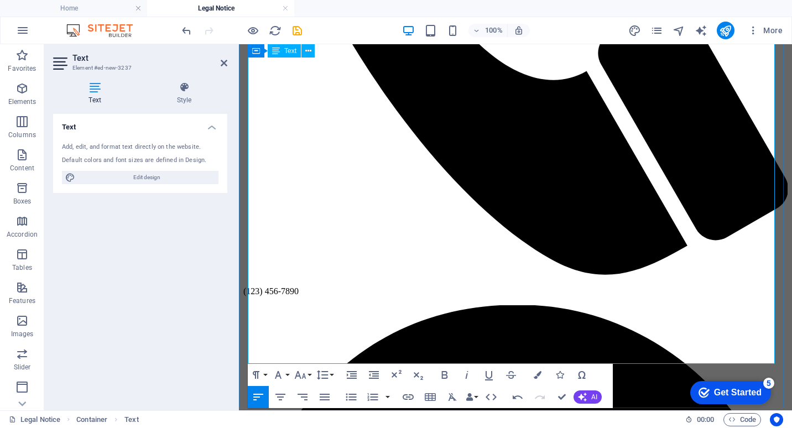
scroll to position [451, 0]
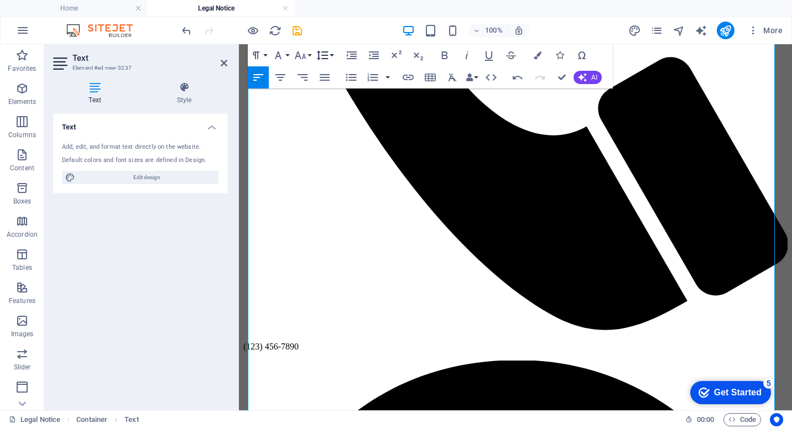
click at [328, 54] on icon "button" at bounding box center [322, 55] width 13 height 13
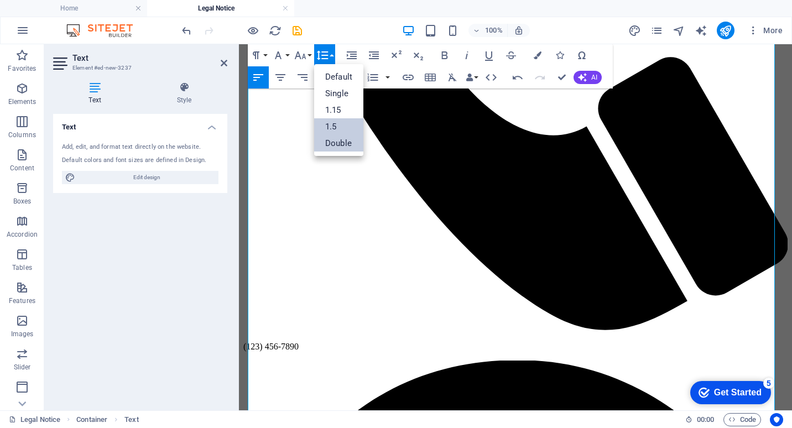
click at [329, 121] on link "1.5" at bounding box center [338, 126] width 49 height 17
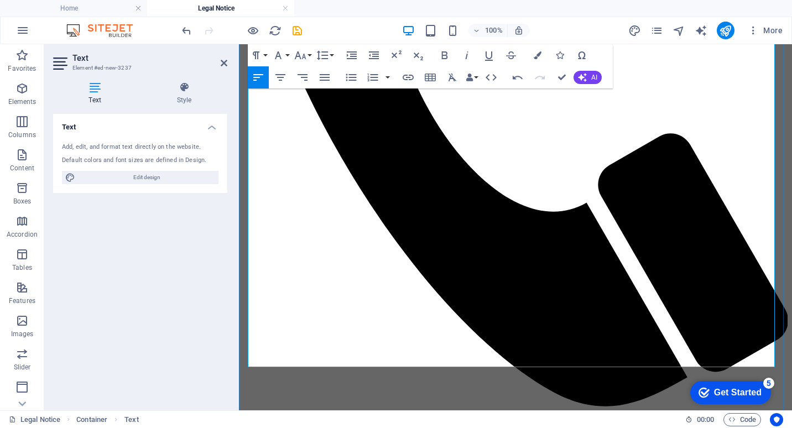
scroll to position [396, 0]
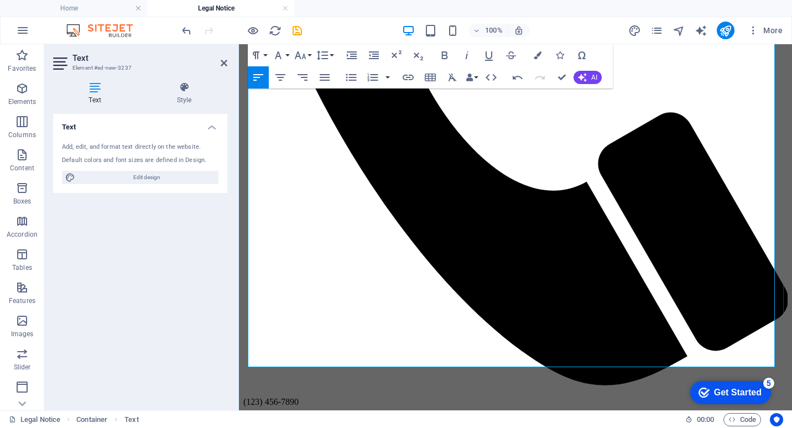
drag, startPoint x: 251, startPoint y: 297, endPoint x: 622, endPoint y: 366, distance: 378.0
click at [330, 53] on button "Line Height" at bounding box center [324, 55] width 21 height 22
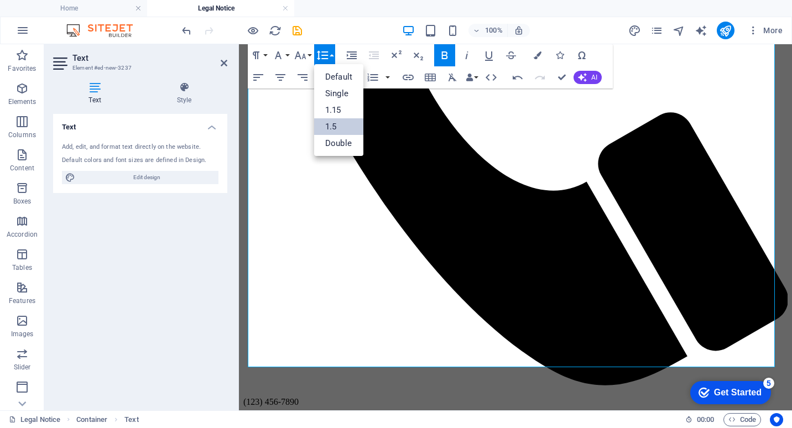
click at [334, 126] on link "1.5" at bounding box center [338, 126] width 49 height 17
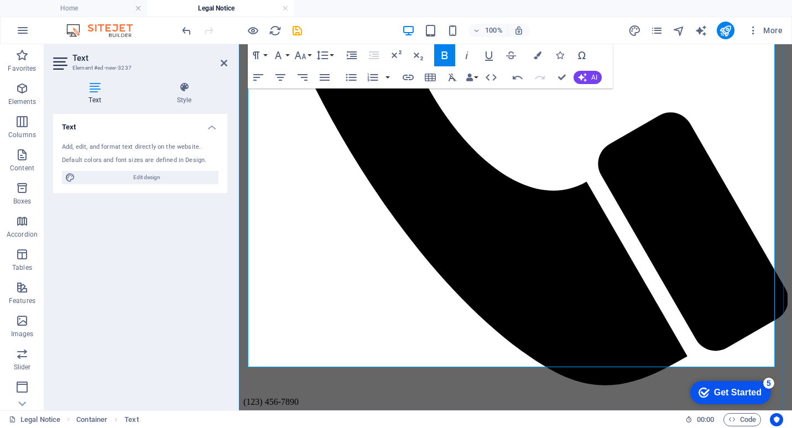
drag, startPoint x: 257, startPoint y: 269, endPoint x: 596, endPoint y: 363, distance: 351.8
click at [328, 53] on icon "button" at bounding box center [322, 55] width 13 height 13
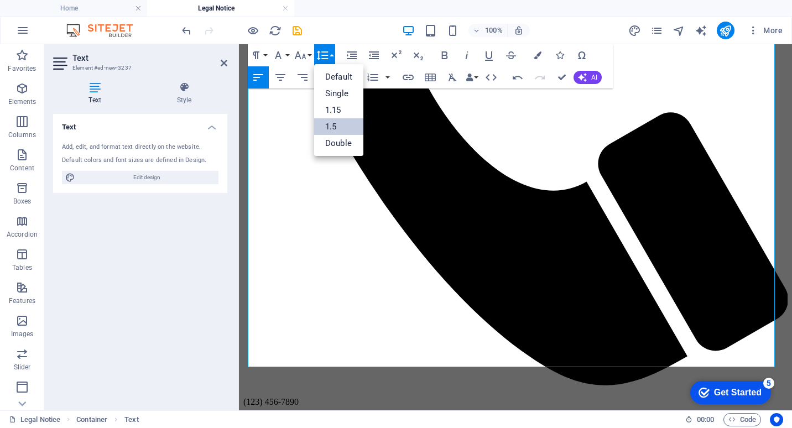
scroll to position [0, 0]
click at [337, 122] on link "1.5" at bounding box center [338, 126] width 49 height 17
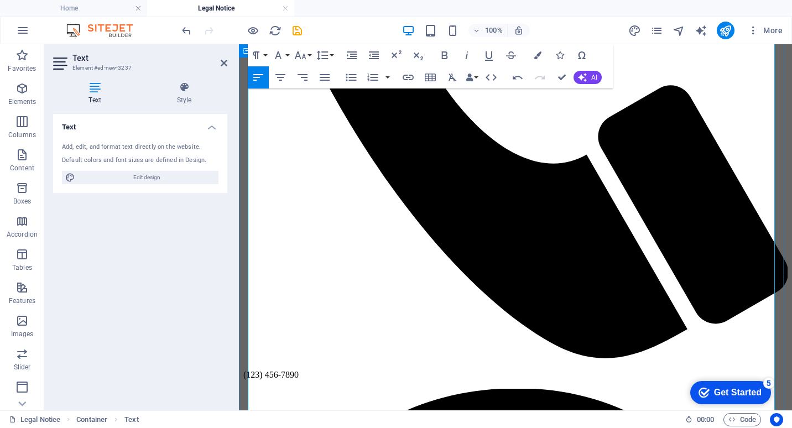
scroll to position [451, 0]
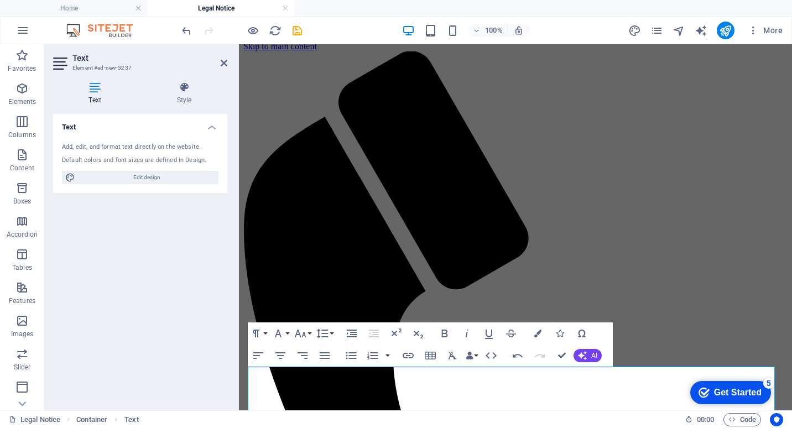
scroll to position [0, 0]
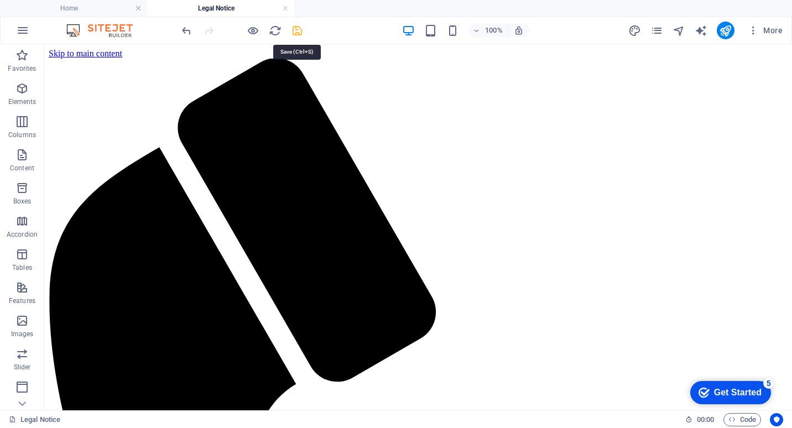
click at [301, 29] on icon "save" at bounding box center [297, 30] width 13 height 13
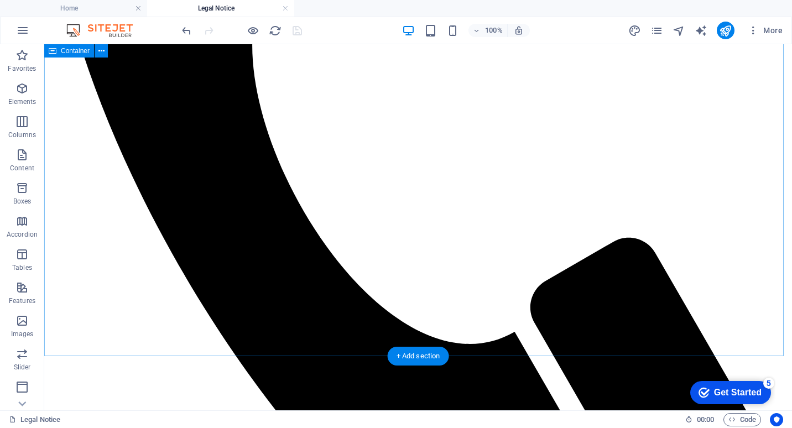
scroll to position [443, 0]
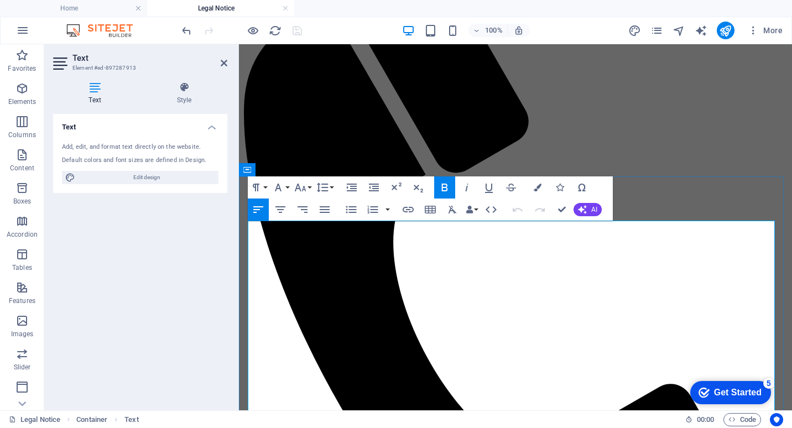
scroll to position [401, 0]
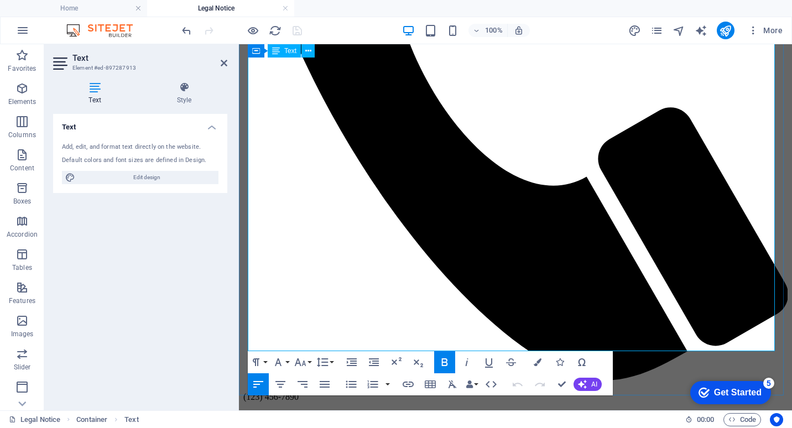
drag, startPoint x: 250, startPoint y: 268, endPoint x: 638, endPoint y: 345, distance: 395.4
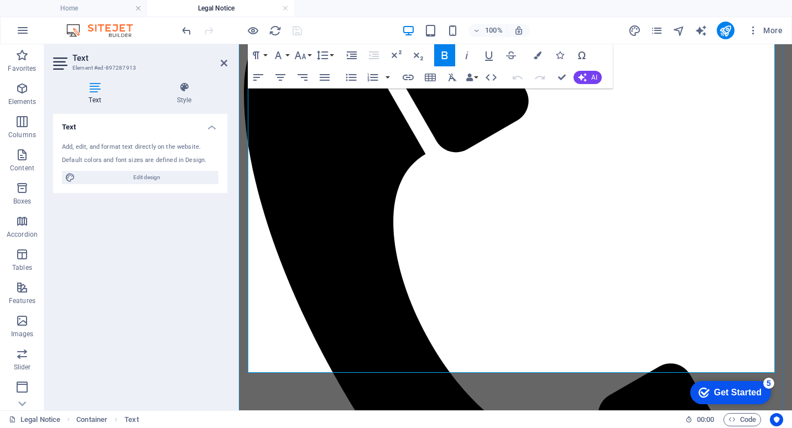
scroll to position [69, 0]
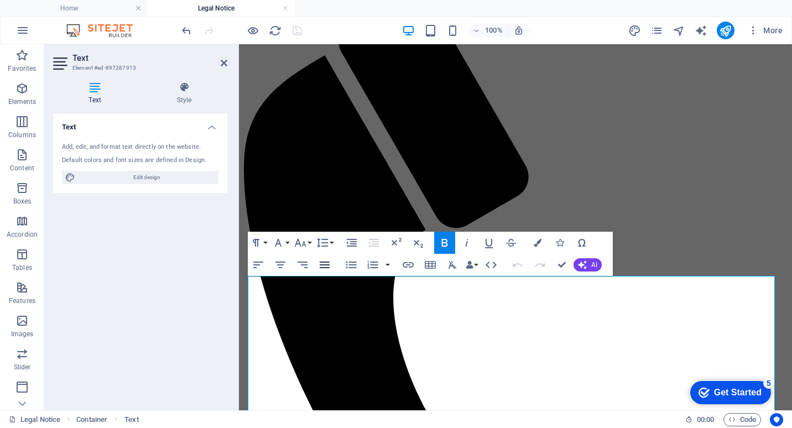
click at [324, 266] on icon "button" at bounding box center [325, 265] width 10 height 7
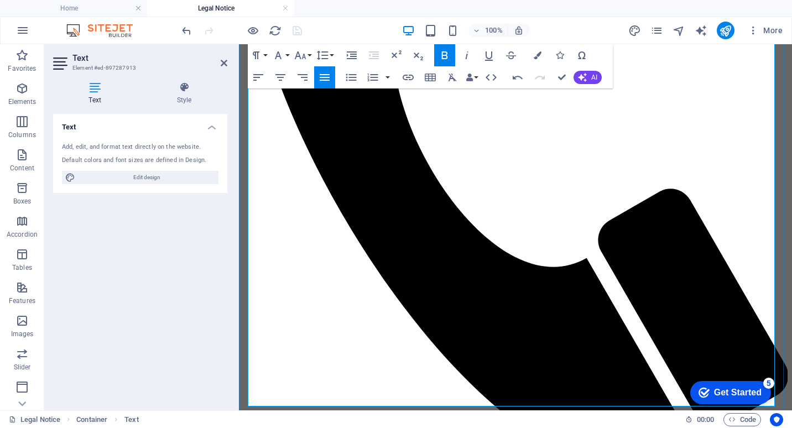
scroll to position [345, 0]
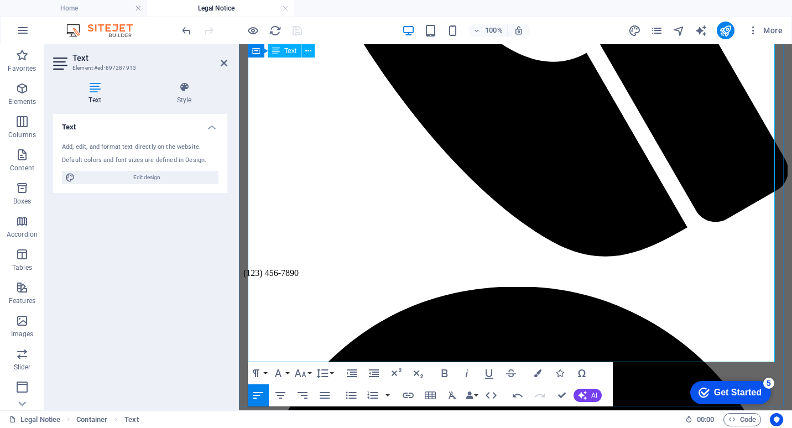
scroll to position [566, 0]
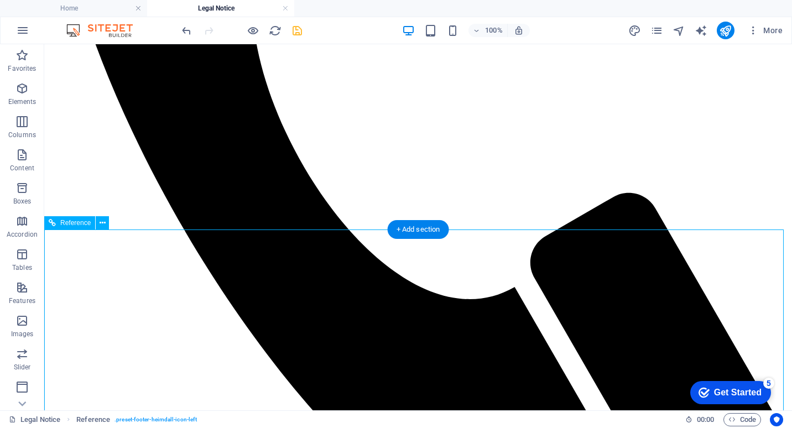
scroll to position [456, 0]
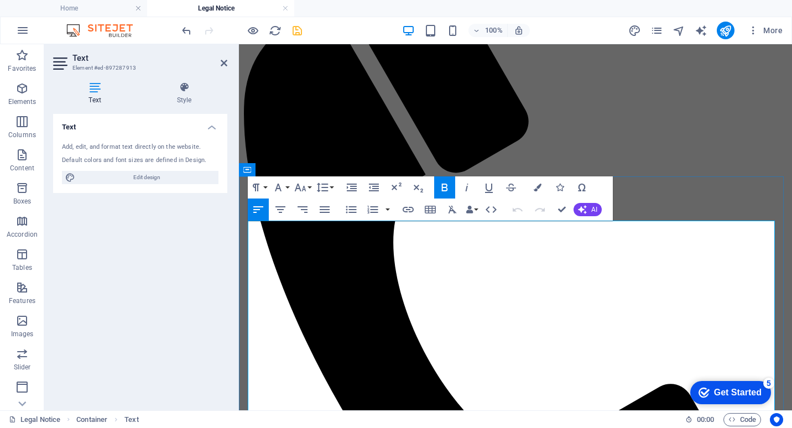
scroll to position [345, 0]
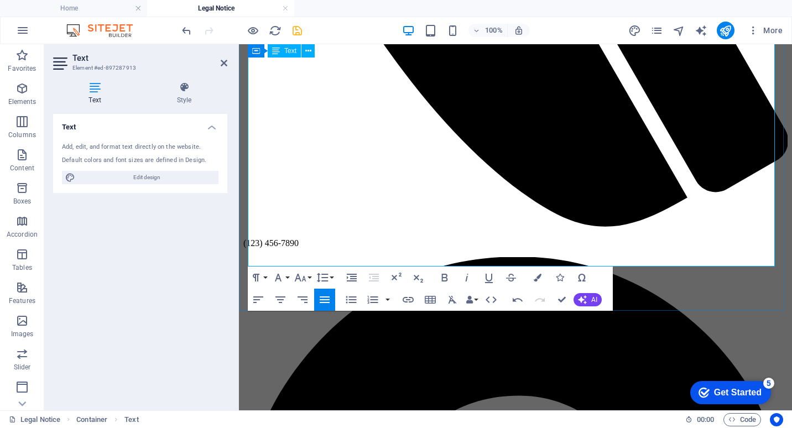
scroll to position [613, 0]
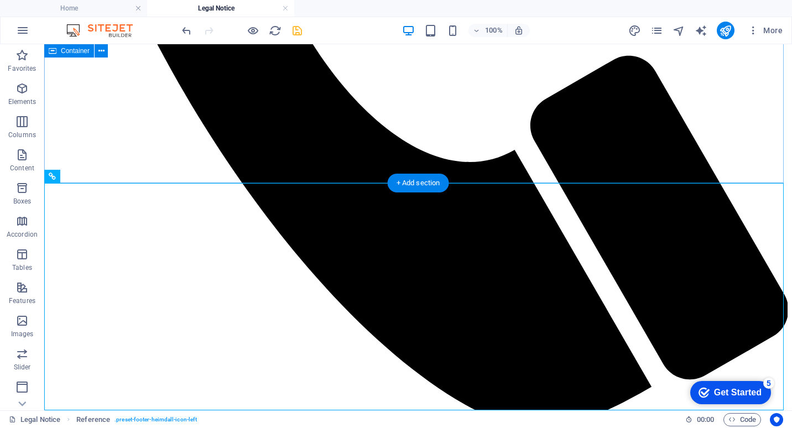
scroll to position [447, 0]
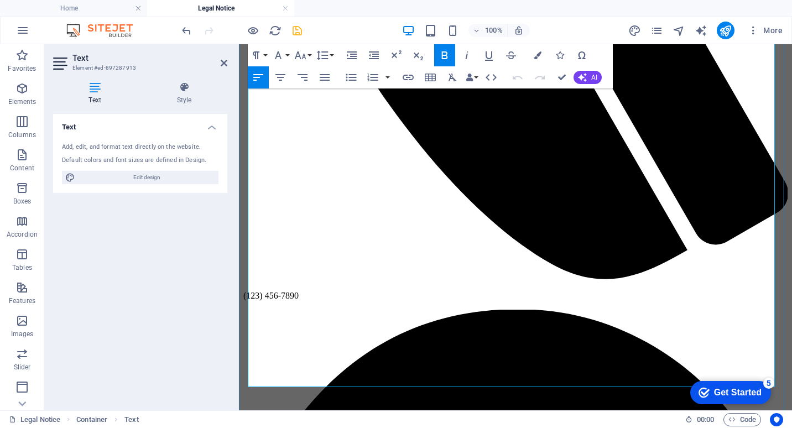
scroll to position [511, 0]
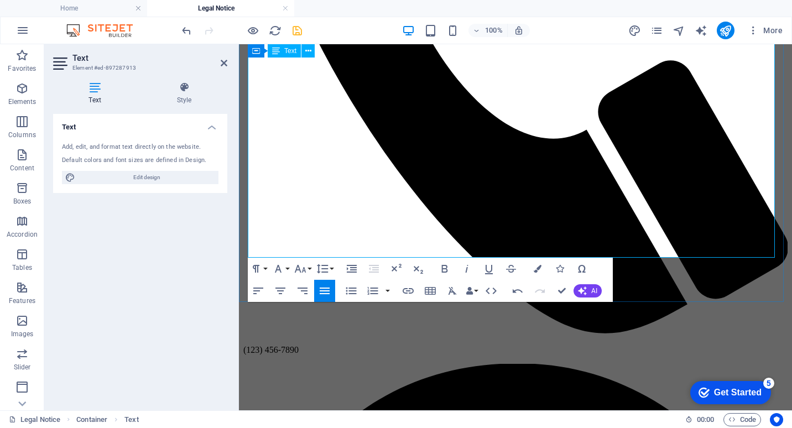
scroll to position [401, 0]
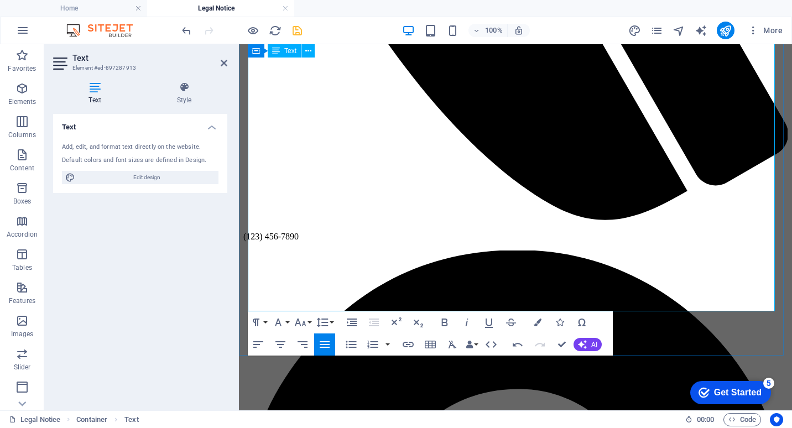
scroll to position [566, 0]
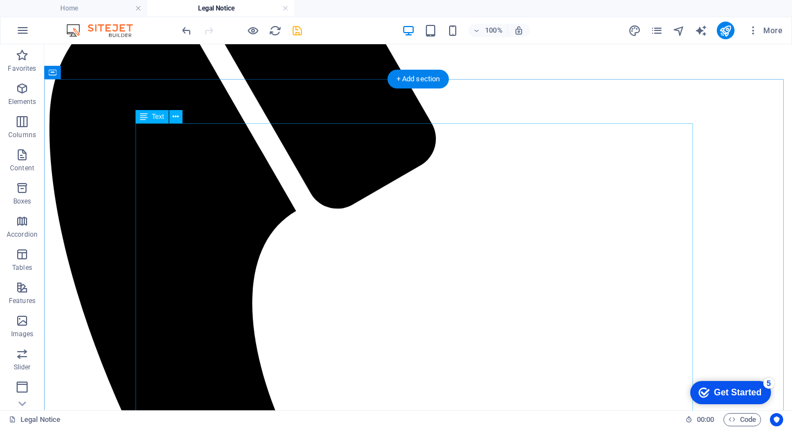
scroll to position [0, 0]
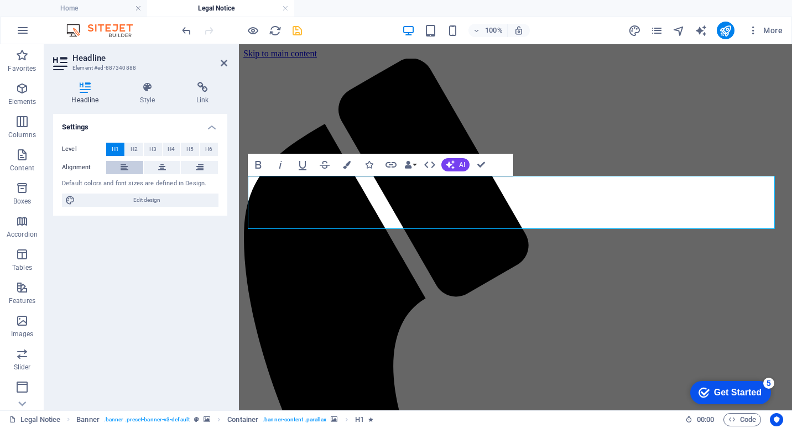
click at [125, 169] on icon at bounding box center [125, 167] width 8 height 13
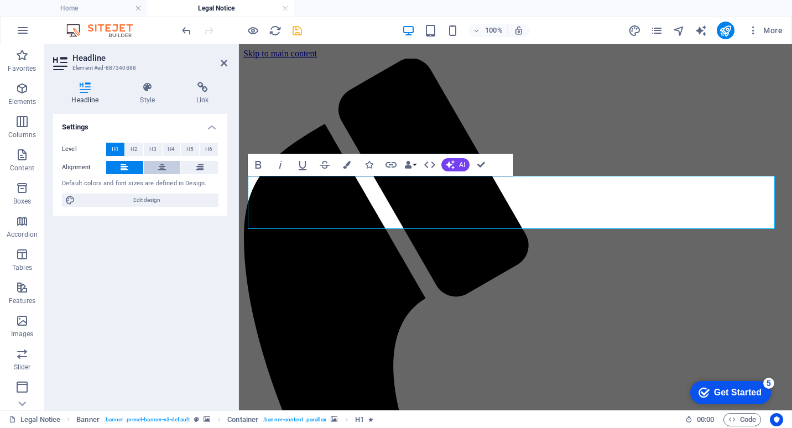
click at [162, 163] on icon at bounding box center [162, 167] width 8 height 13
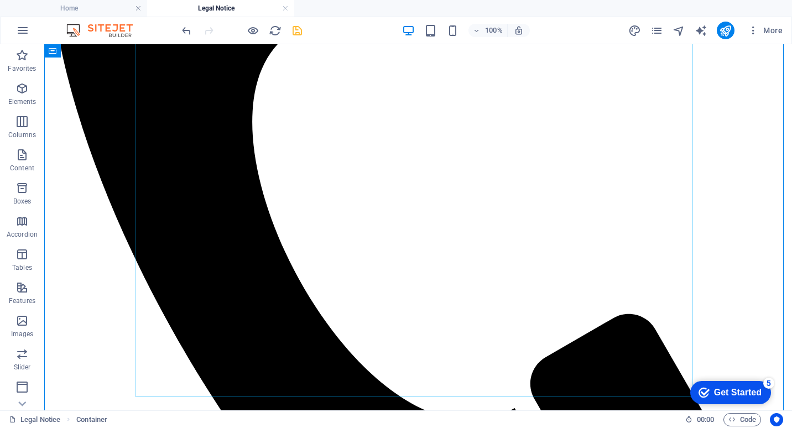
scroll to position [387, 0]
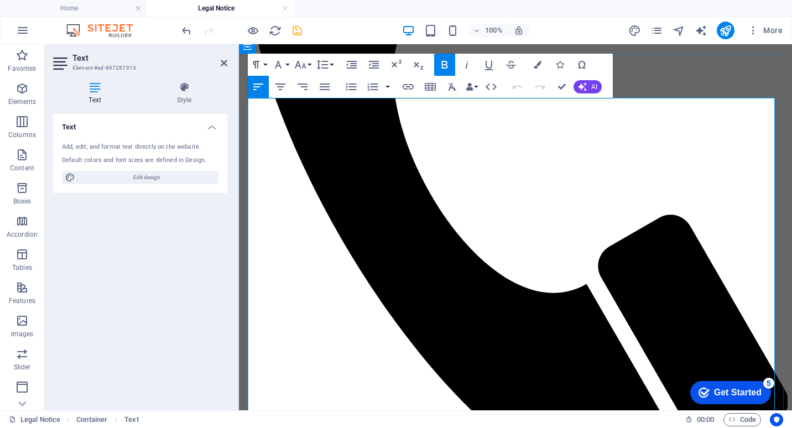
scroll to position [345, 0]
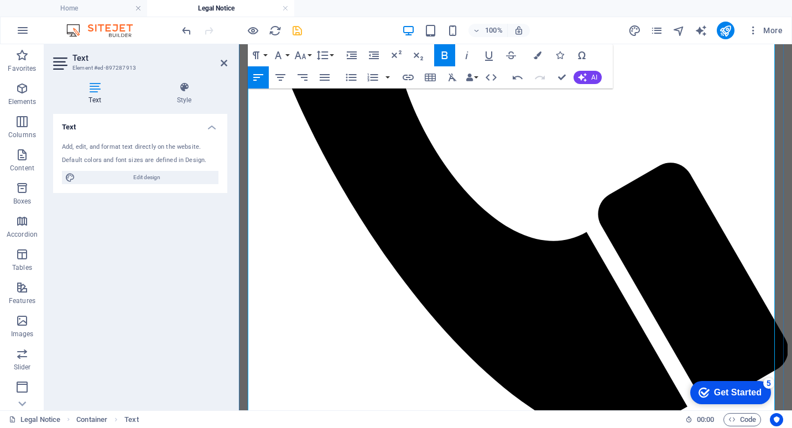
click at [187, 26] on icon "undo" at bounding box center [186, 30] width 13 height 13
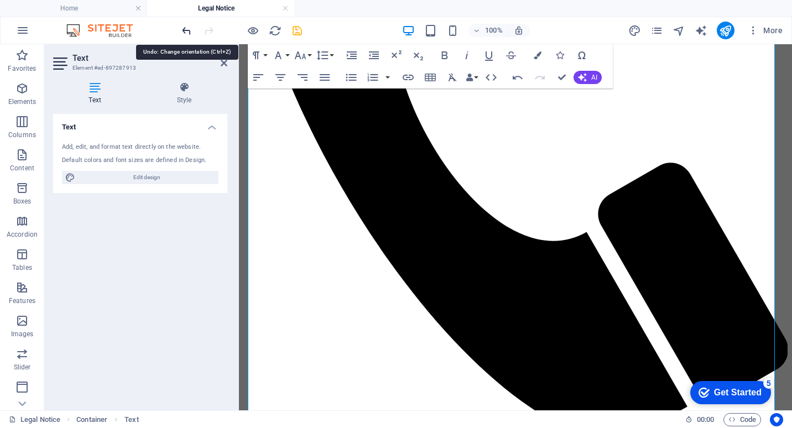
click at [186, 26] on icon "undo" at bounding box center [186, 30] width 13 height 13
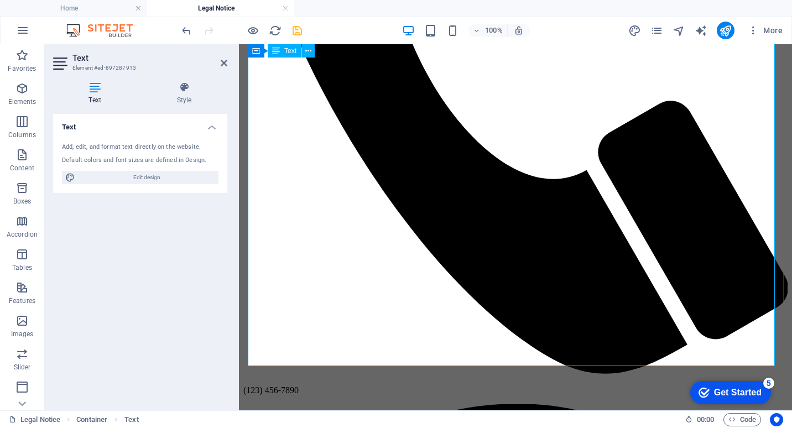
scroll to position [401, 0]
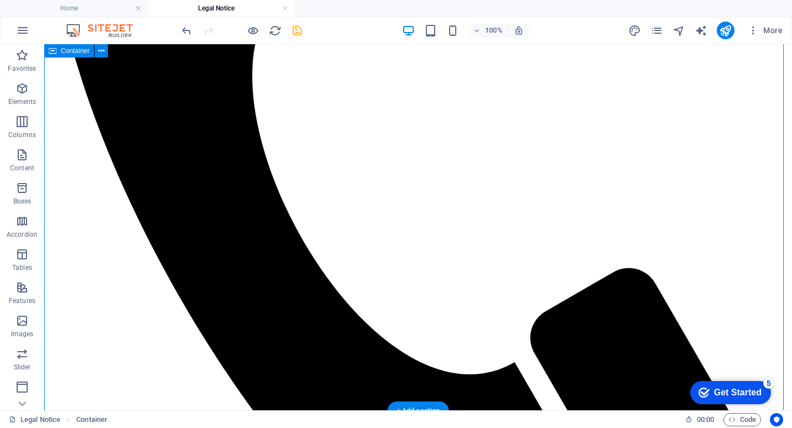
scroll to position [566, 0]
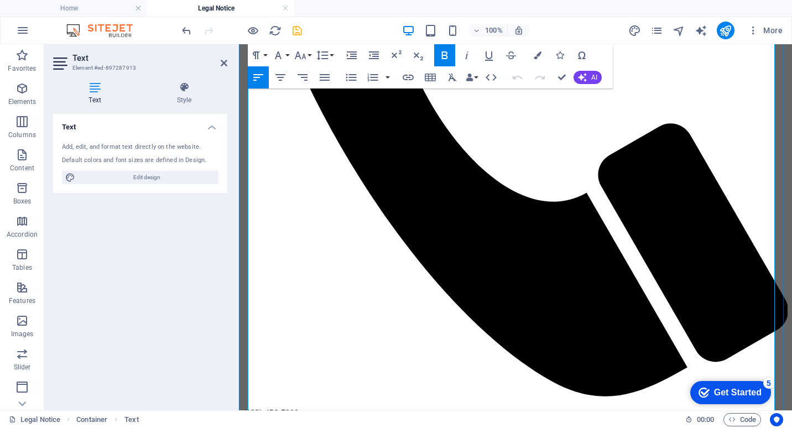
scroll to position [401, 0]
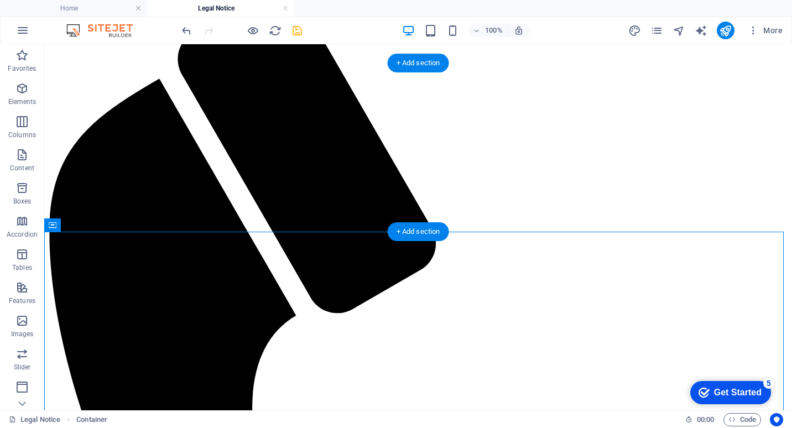
scroll to position [0, 0]
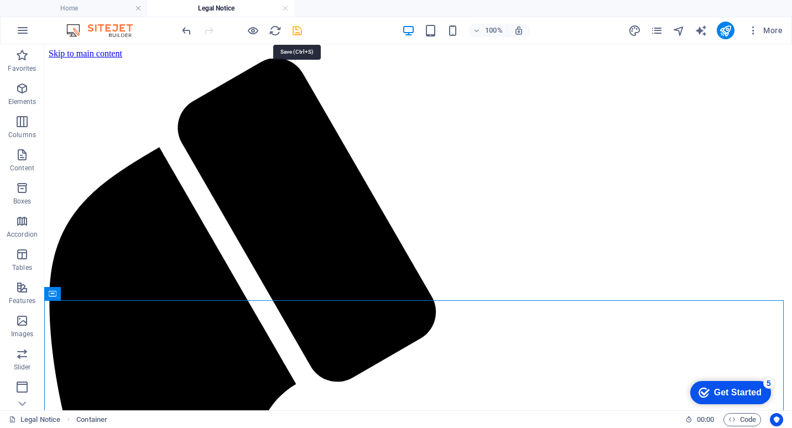
click at [298, 29] on icon "save" at bounding box center [297, 30] width 13 height 13
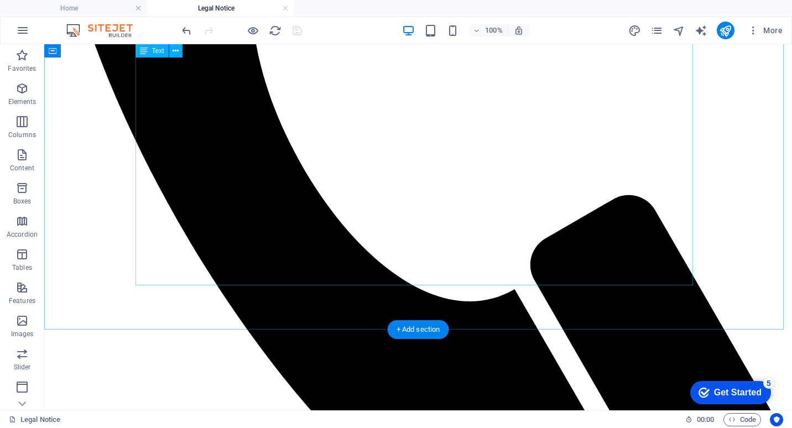
scroll to position [462, 0]
